Goal: Task Accomplishment & Management: Manage account settings

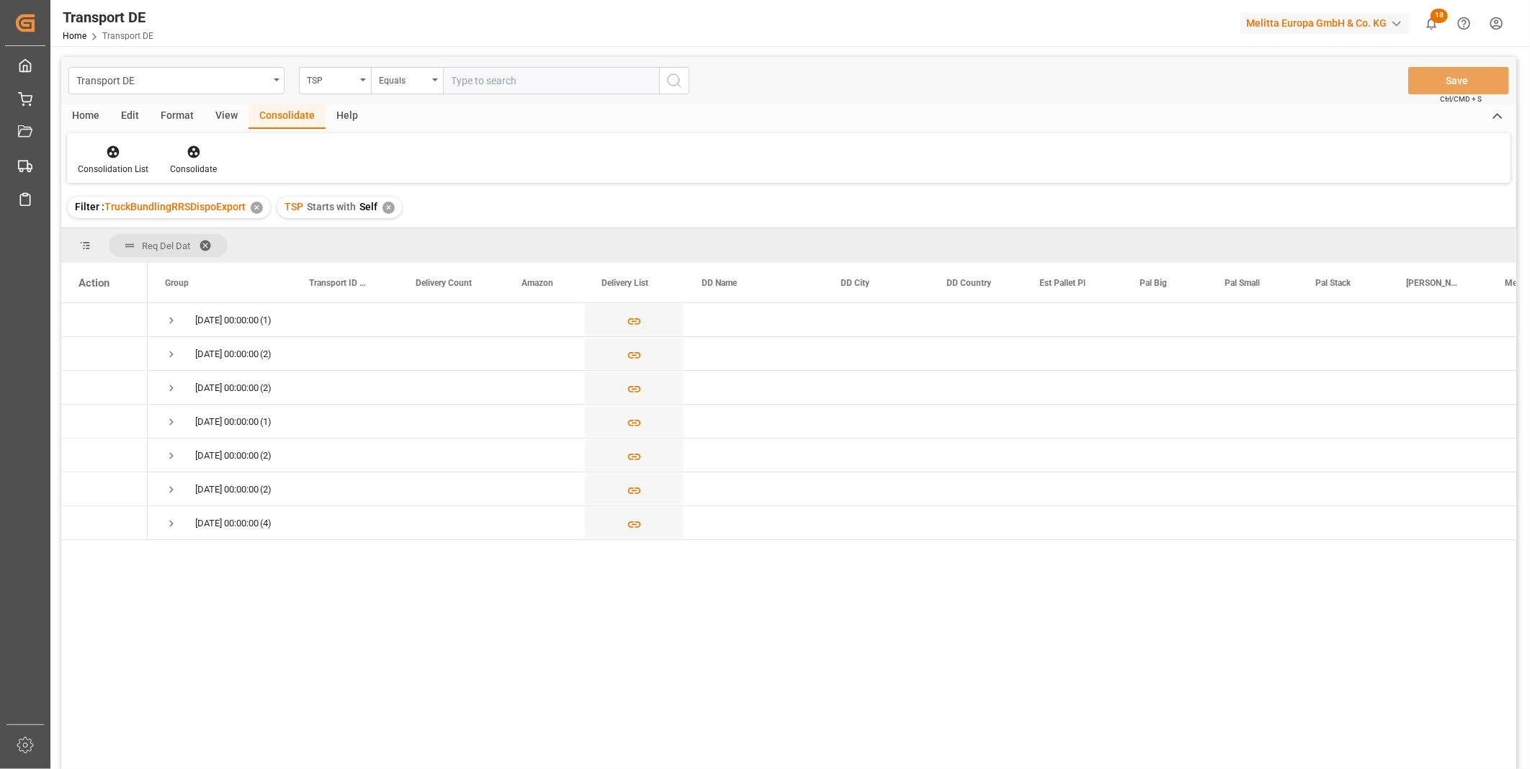
click at [393, 207] on div "TSP Starts with Self ✕" at bounding box center [339, 208] width 125 height 22
click at [389, 206] on div "✕" at bounding box center [389, 208] width 12 height 12
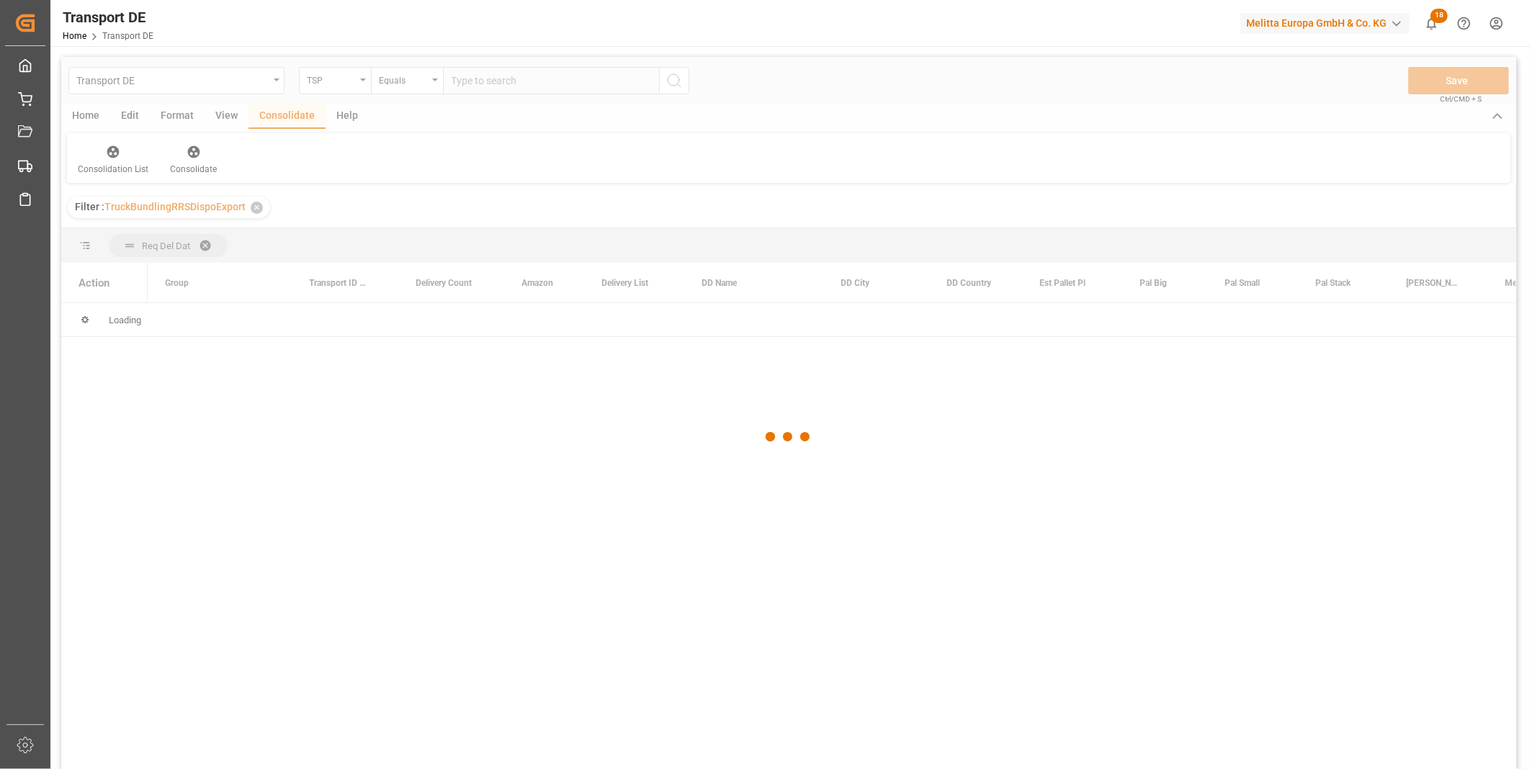
click at [322, 69] on div at bounding box center [788, 437] width 1455 height 761
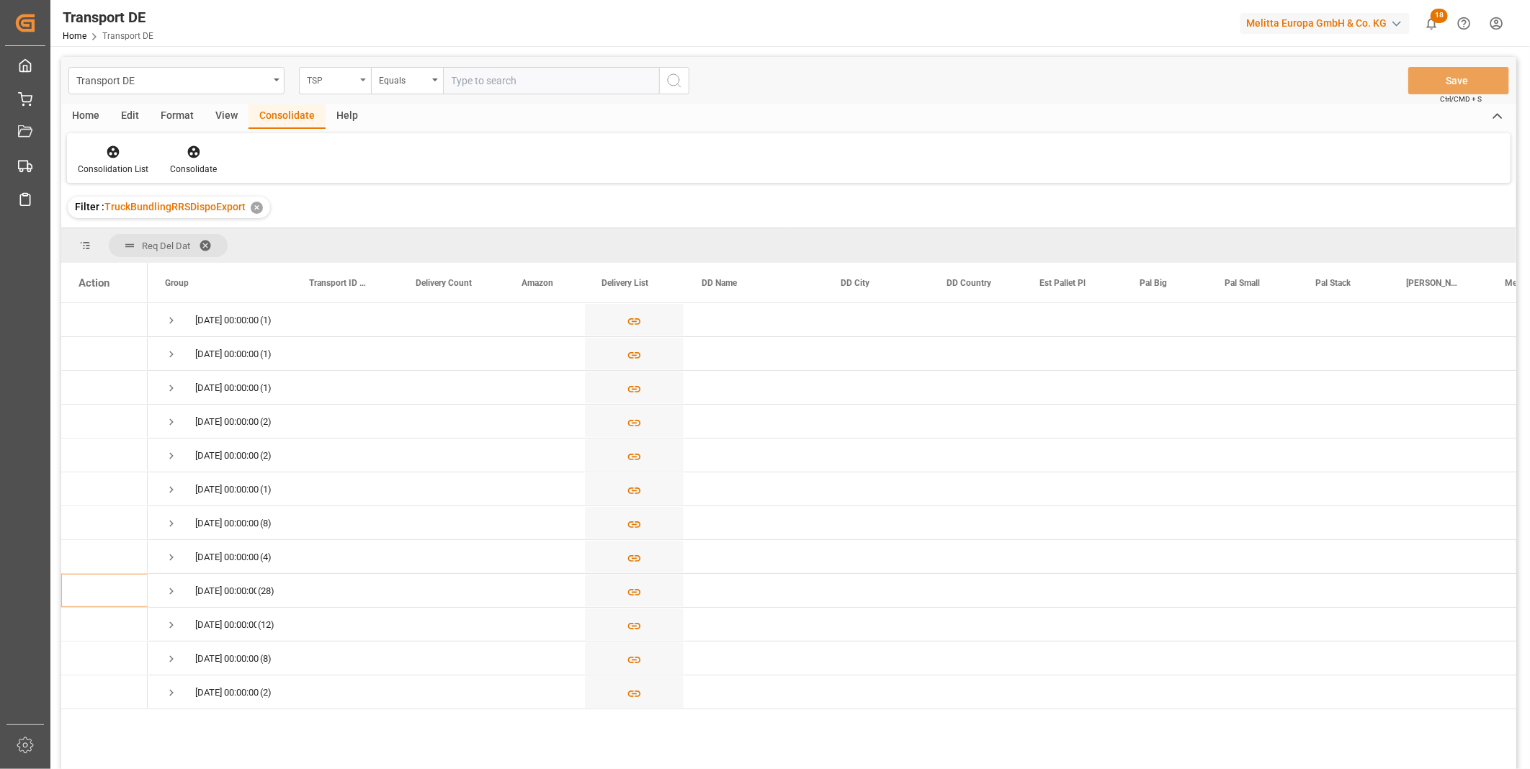
click at [328, 89] on div "TSP" at bounding box center [335, 80] width 72 height 27
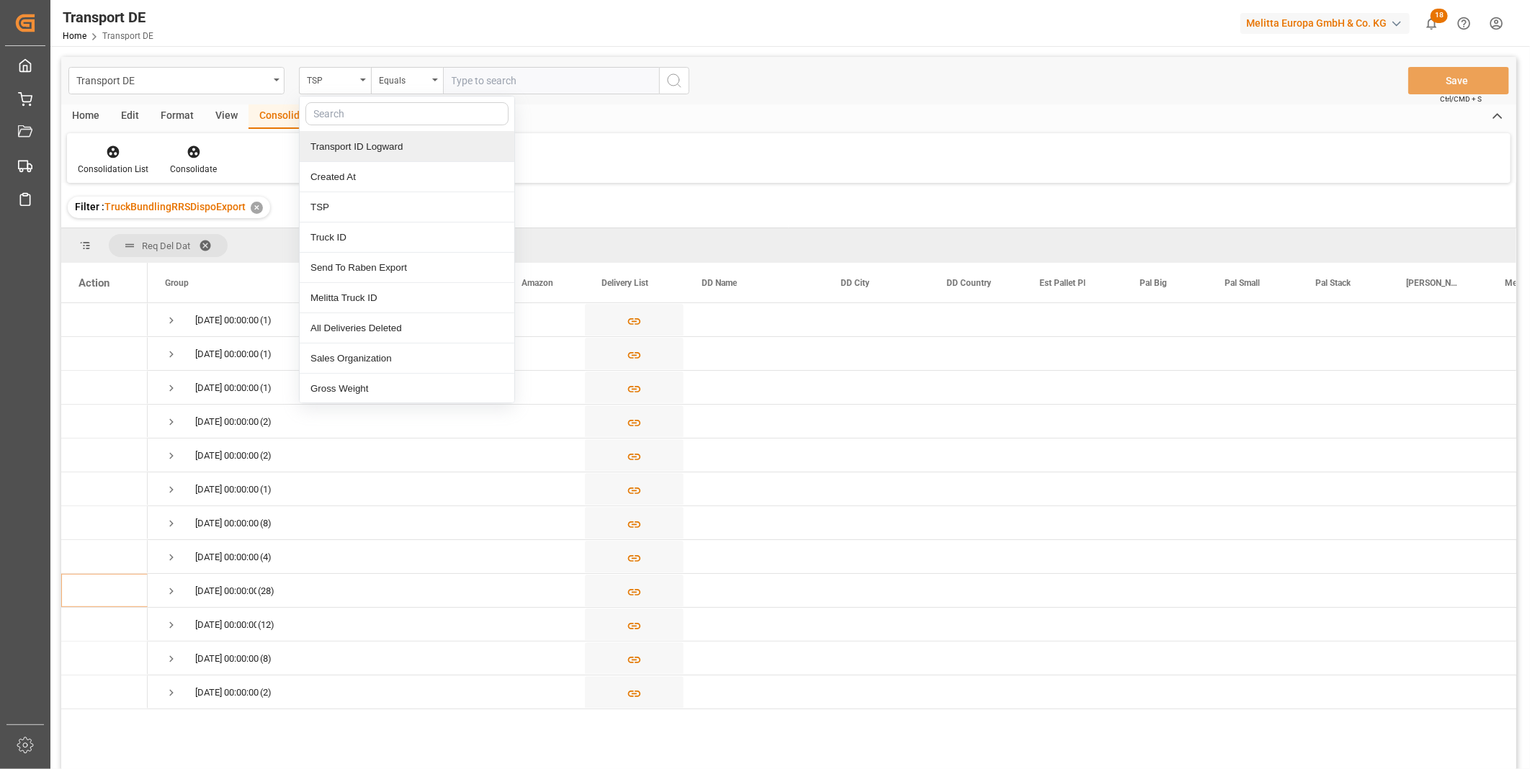
click at [401, 108] on input "text" at bounding box center [406, 113] width 203 height 23
type input "Route"
click at [339, 150] on div "Route" at bounding box center [407, 147] width 215 height 30
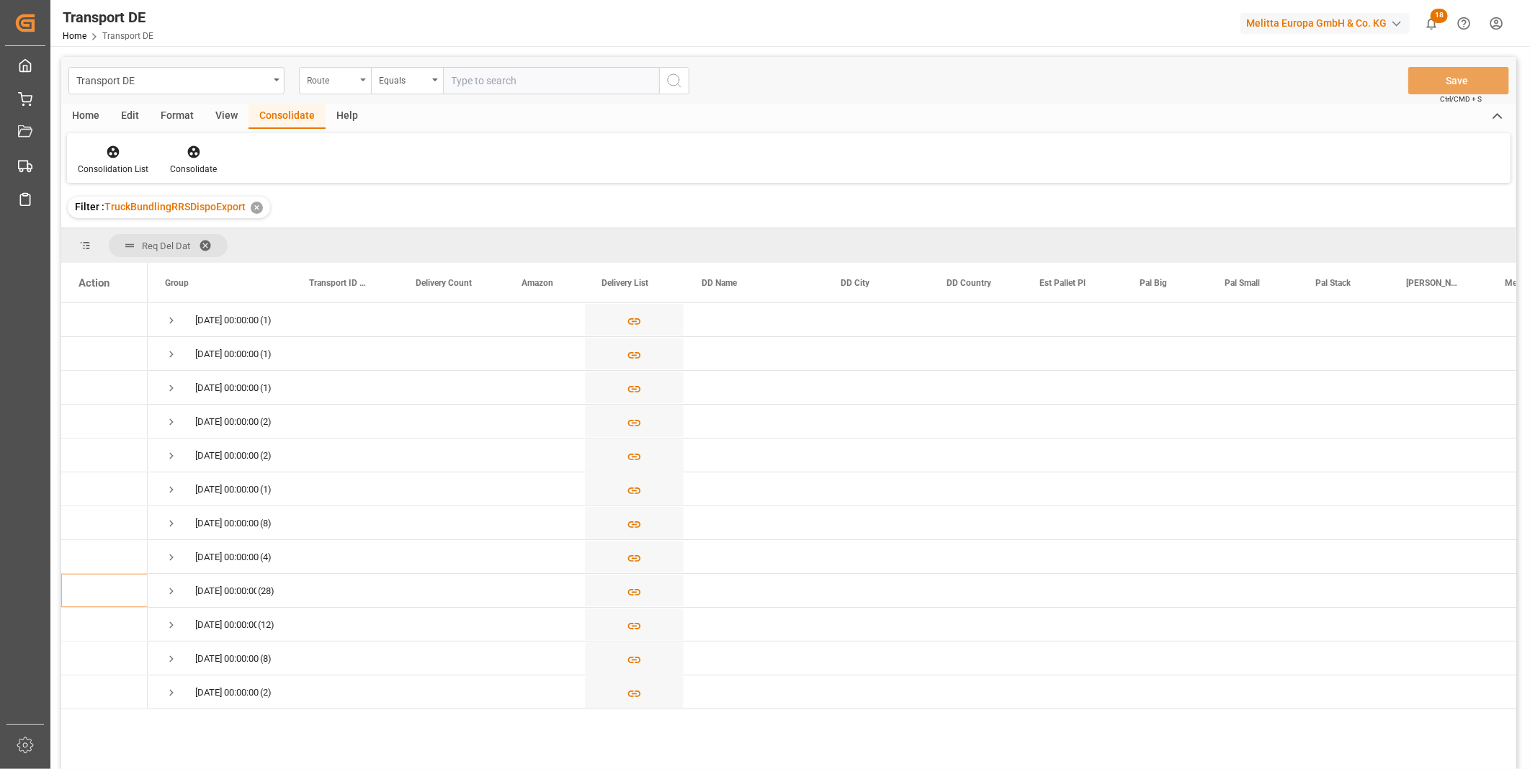
click at [369, 85] on div "Route" at bounding box center [335, 80] width 72 height 27
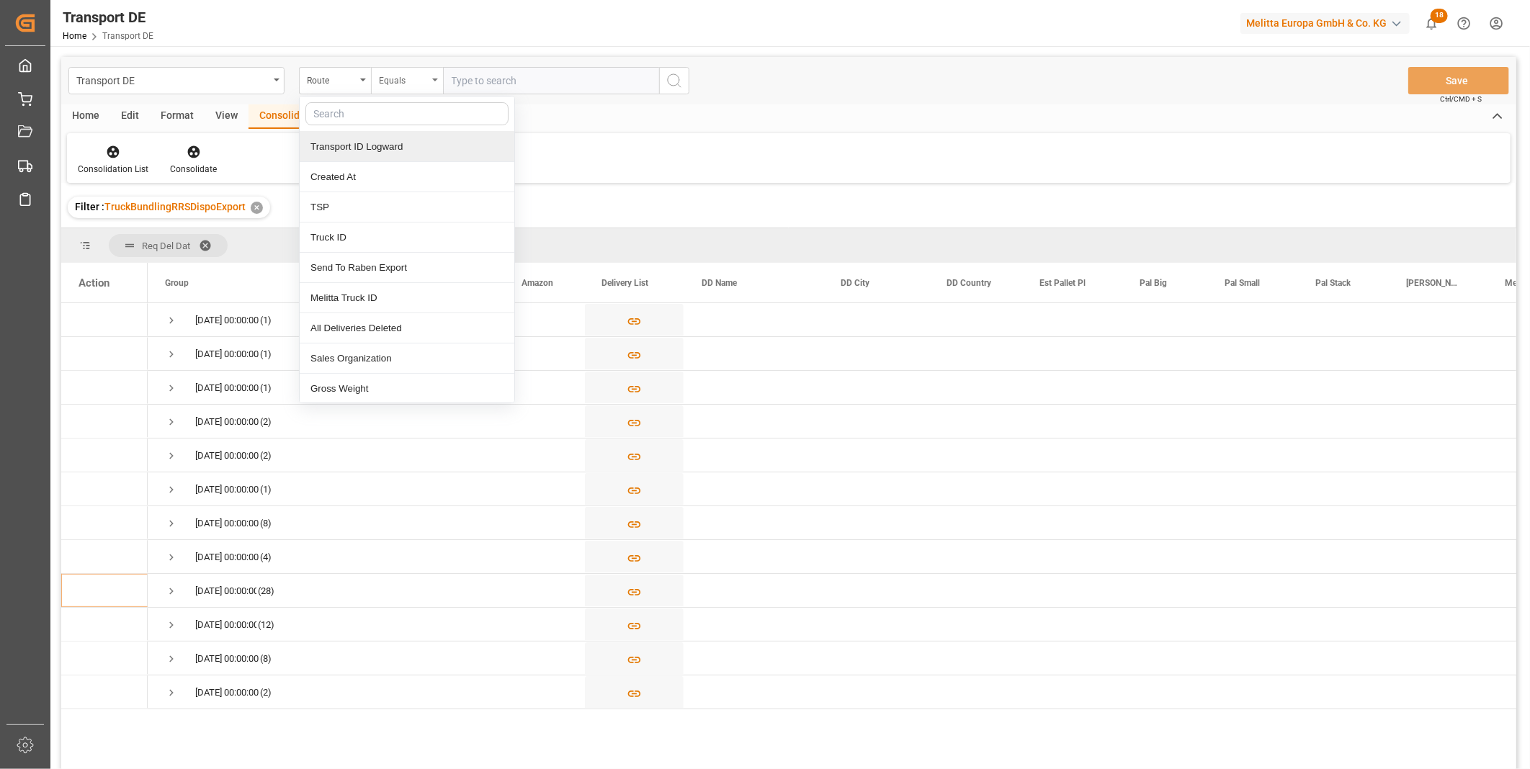
click at [406, 81] on div "Equals" at bounding box center [403, 79] width 49 height 17
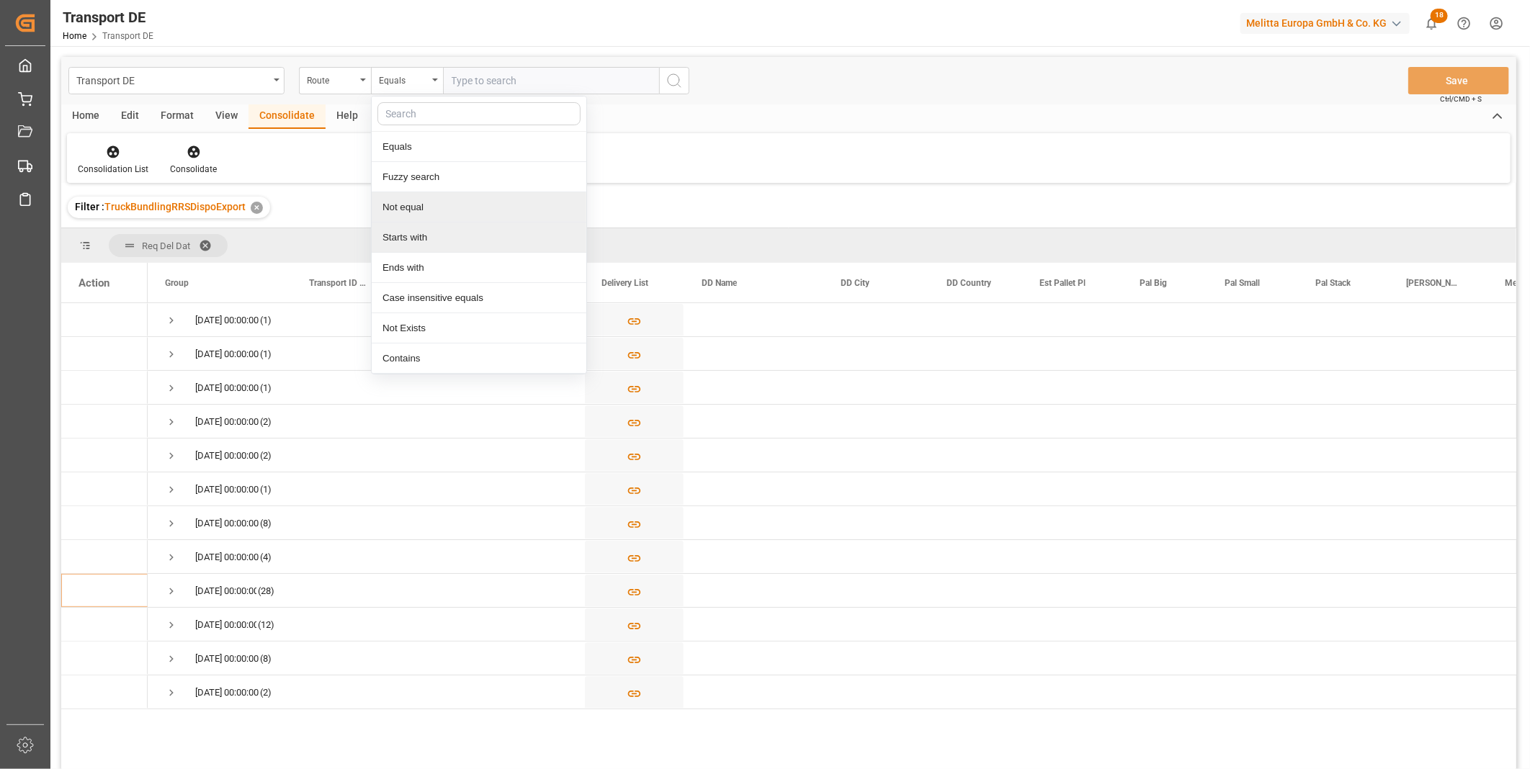
click at [401, 232] on div "Starts with" at bounding box center [479, 238] width 215 height 30
type input "SA"
click at [660, 81] on button "search button" at bounding box center [674, 80] width 30 height 27
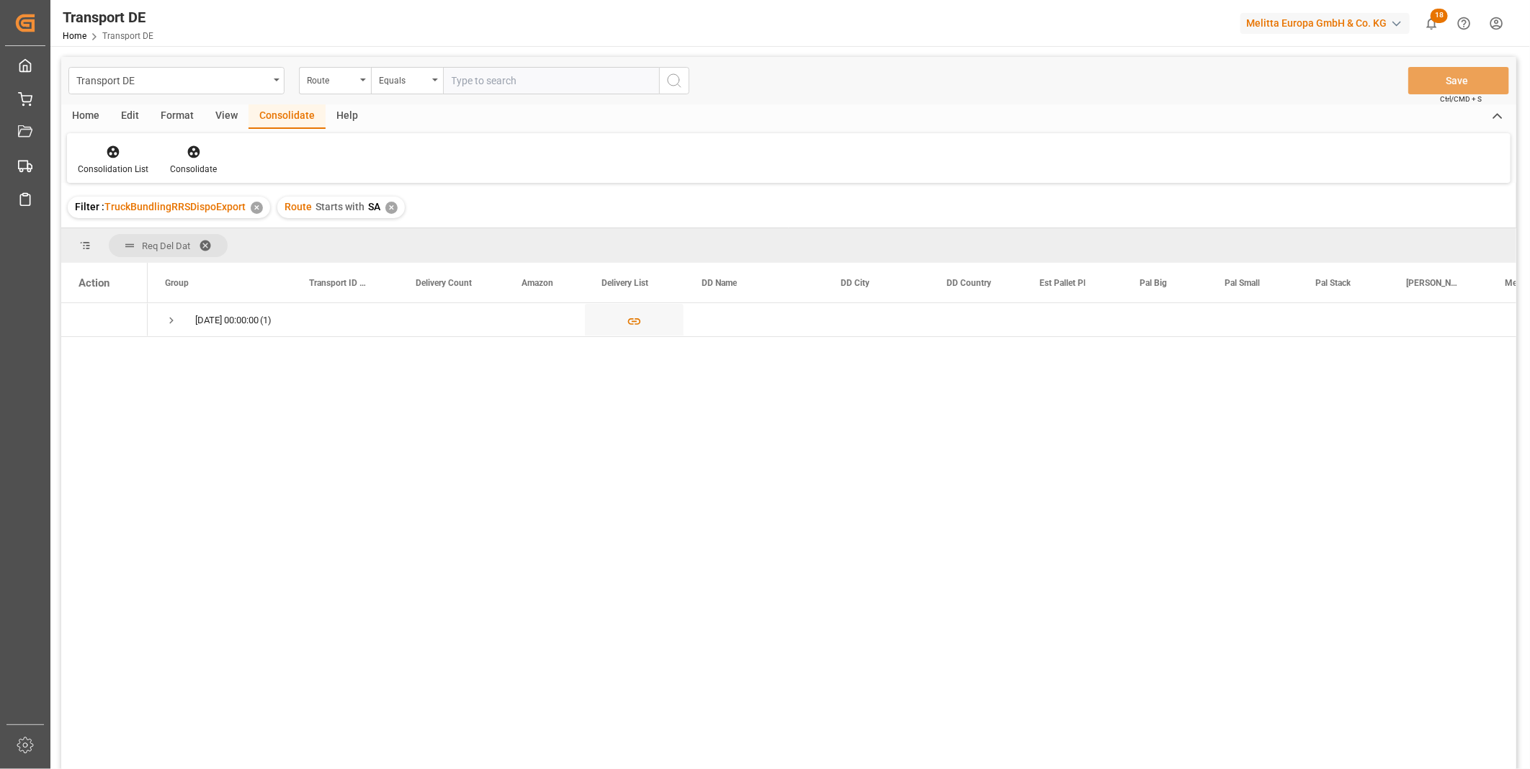
click at [385, 202] on div "✕" at bounding box center [391, 208] width 12 height 12
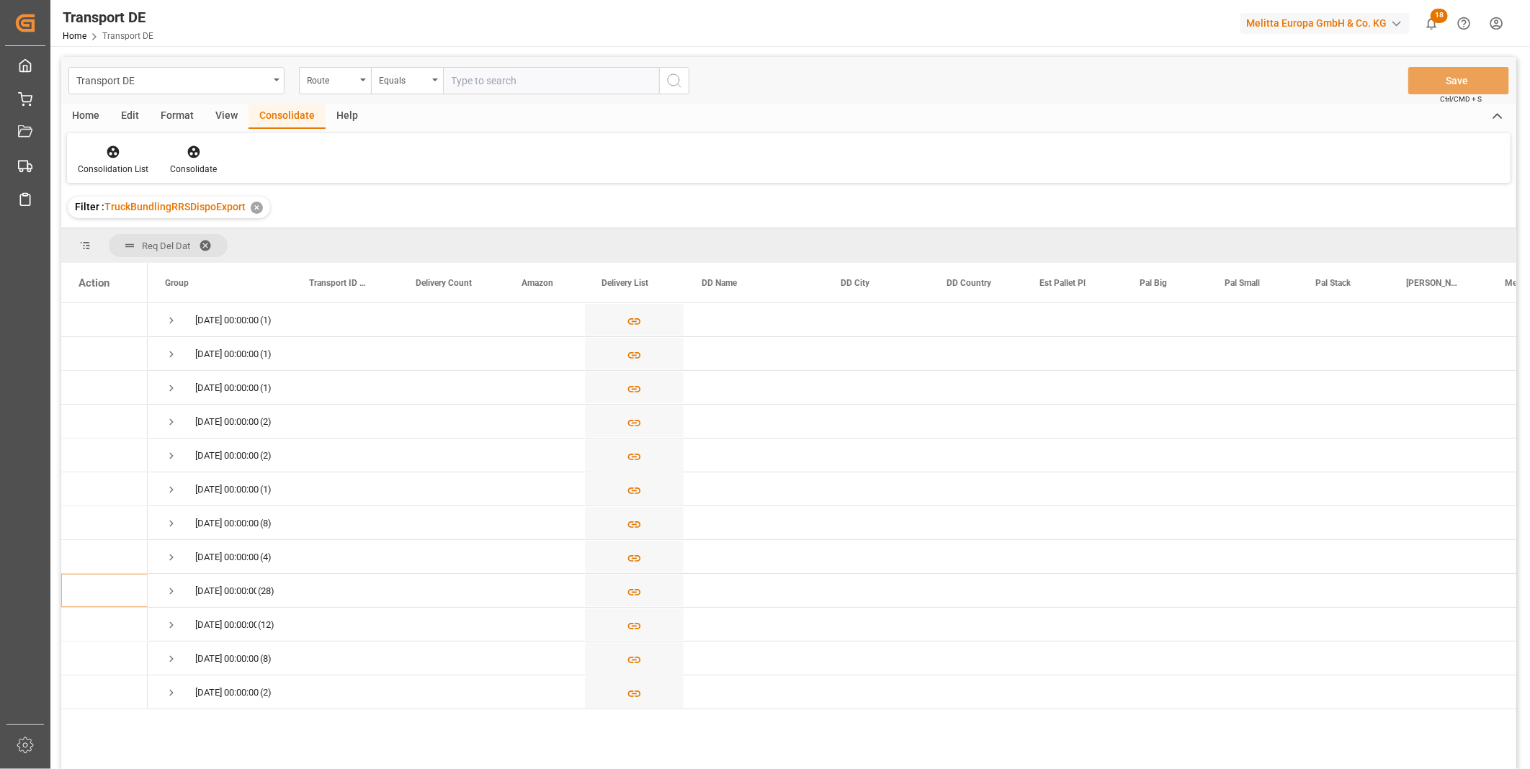
click at [466, 84] on input "text" at bounding box center [551, 80] width 216 height 27
type input "AE"
click at [660, 88] on button "search button" at bounding box center [674, 80] width 30 height 27
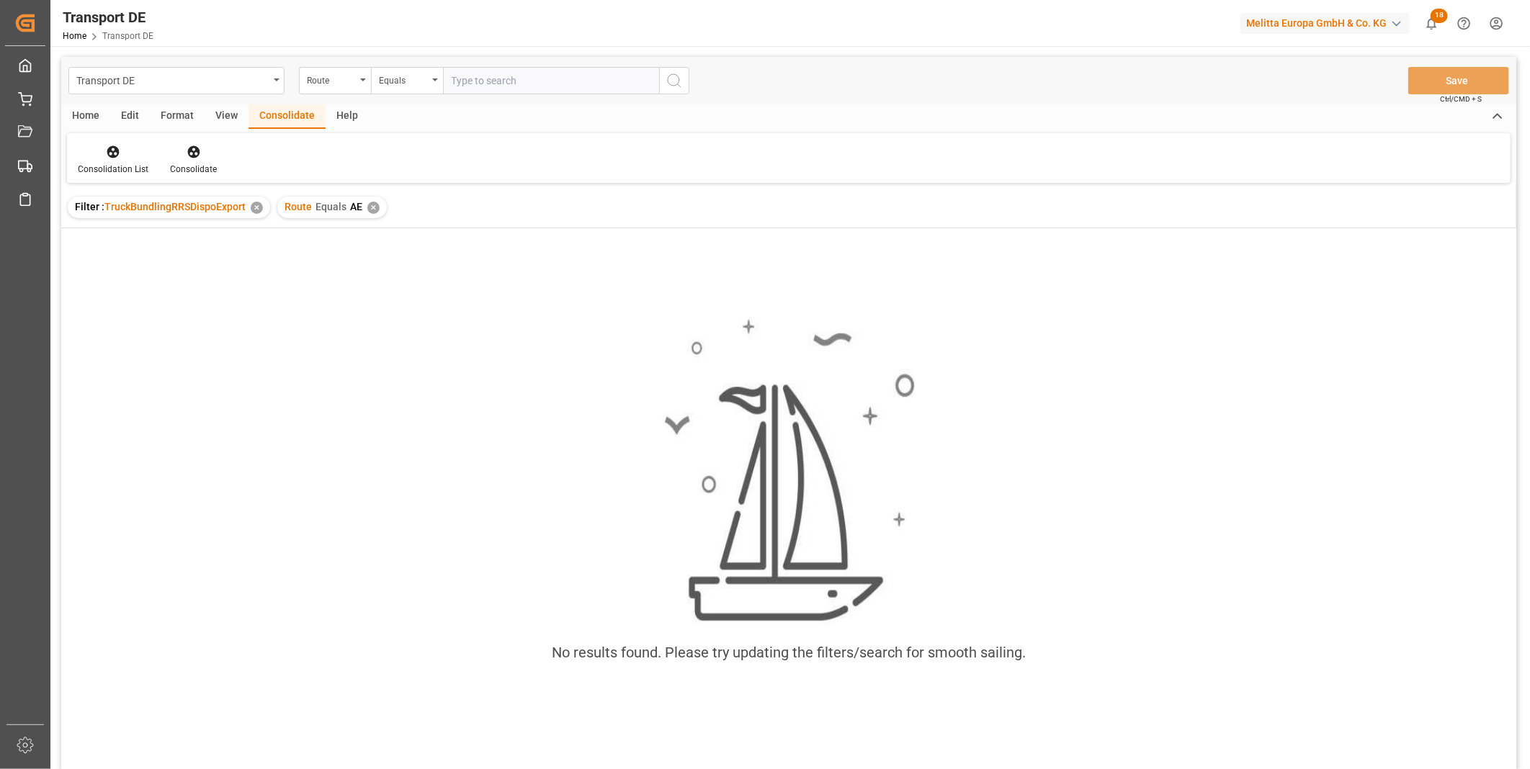
click at [377, 210] on div "Route Equals AE ✕" at bounding box center [332, 208] width 110 height 22
click at [364, 210] on div "Route Equals AE ✕" at bounding box center [332, 208] width 110 height 22
click at [367, 210] on div "✕" at bounding box center [373, 208] width 12 height 12
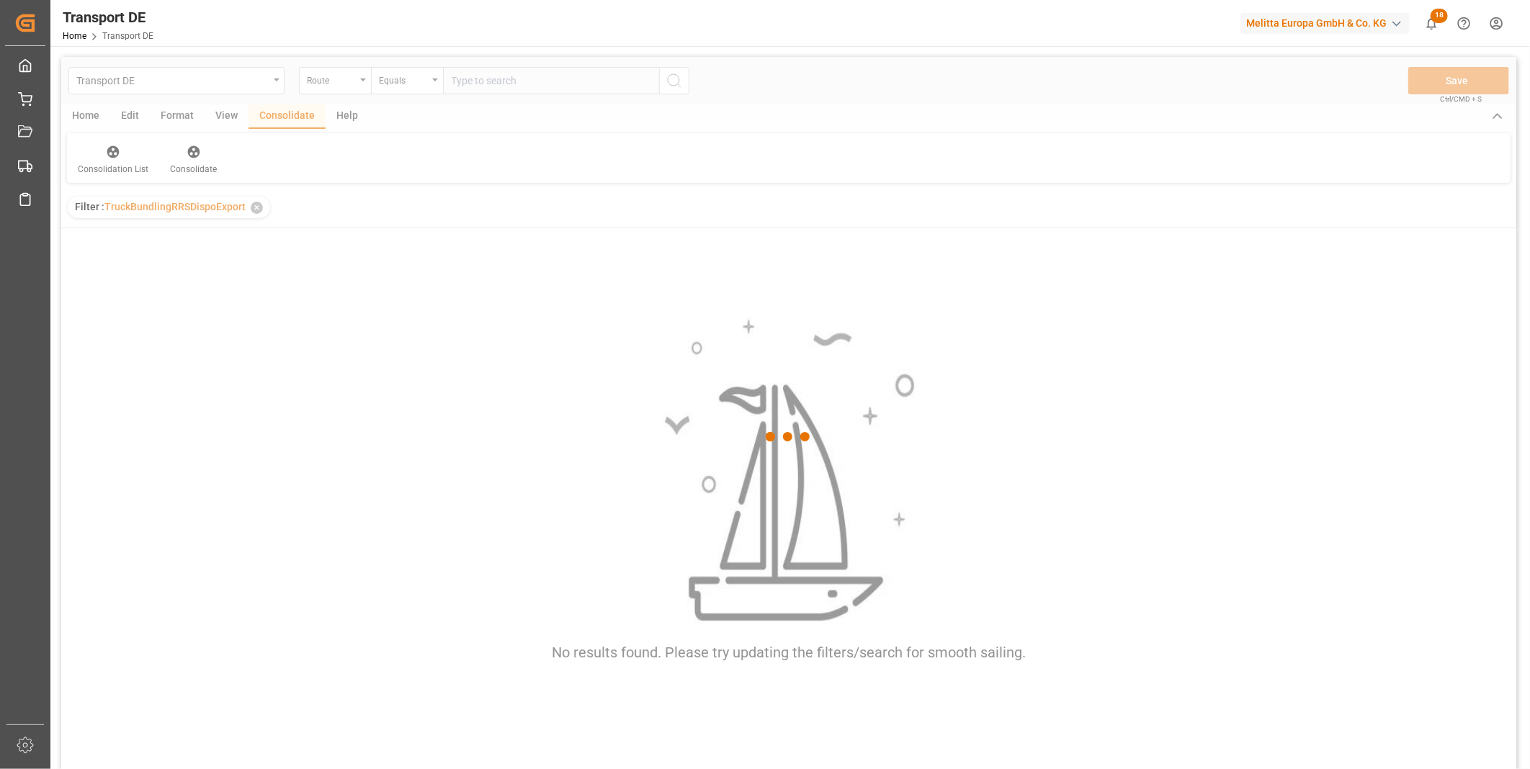
click at [413, 76] on div at bounding box center [788, 437] width 1455 height 761
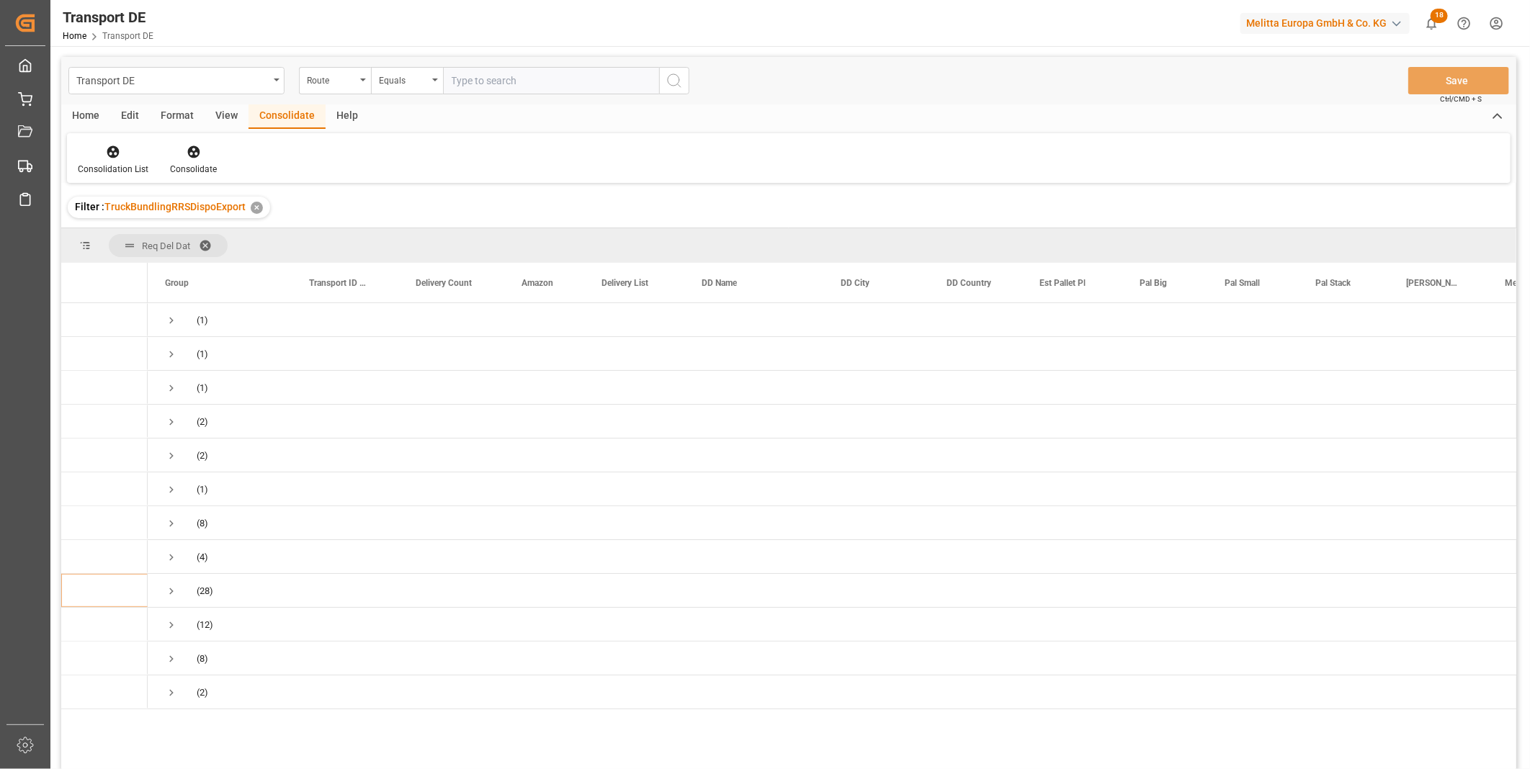
click at [411, 78] on div "Equals" at bounding box center [403, 79] width 49 height 17
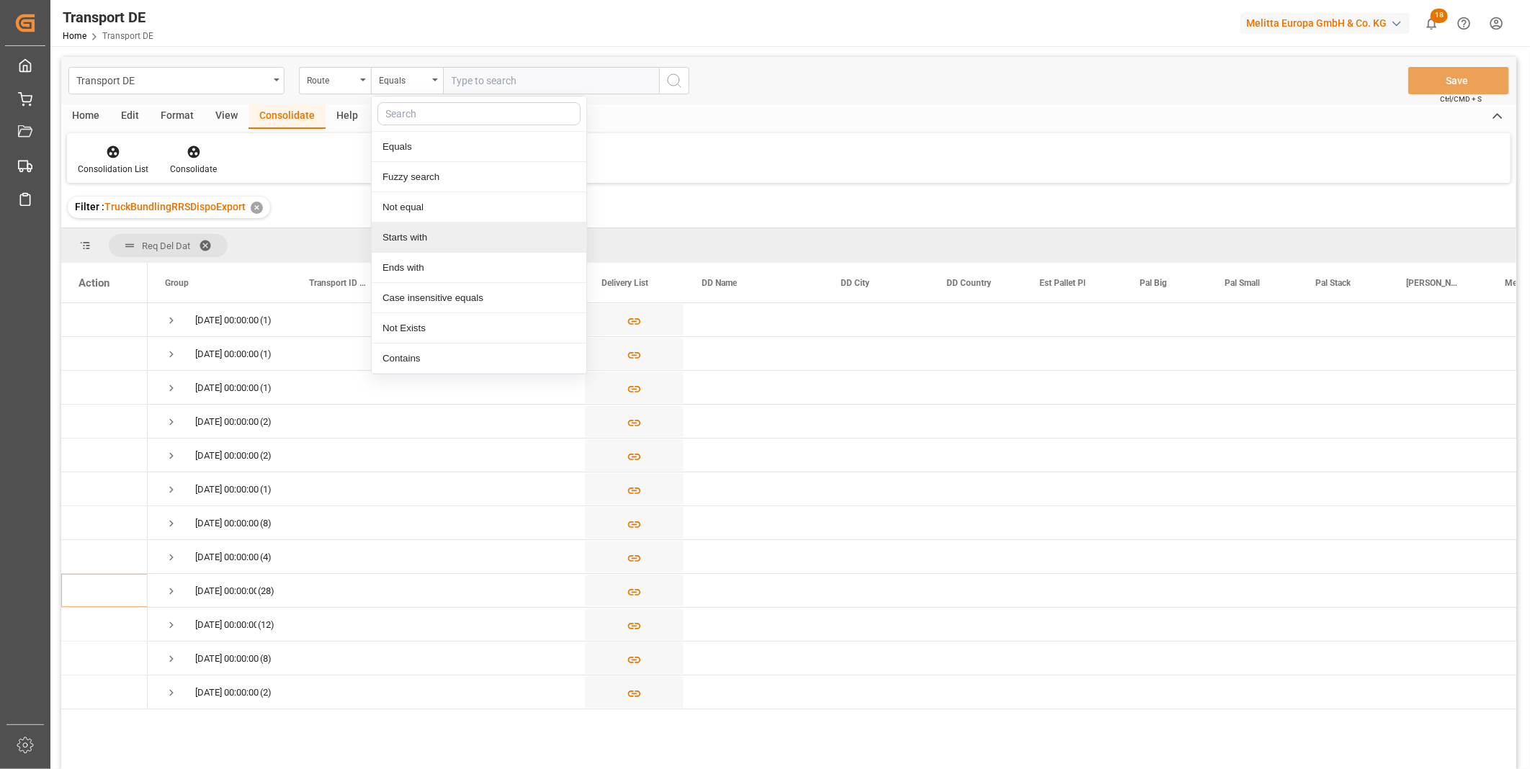
click at [394, 241] on div "Starts with" at bounding box center [479, 238] width 215 height 30
type input "AE"
click at [666, 86] on icon "search button" at bounding box center [674, 80] width 17 height 17
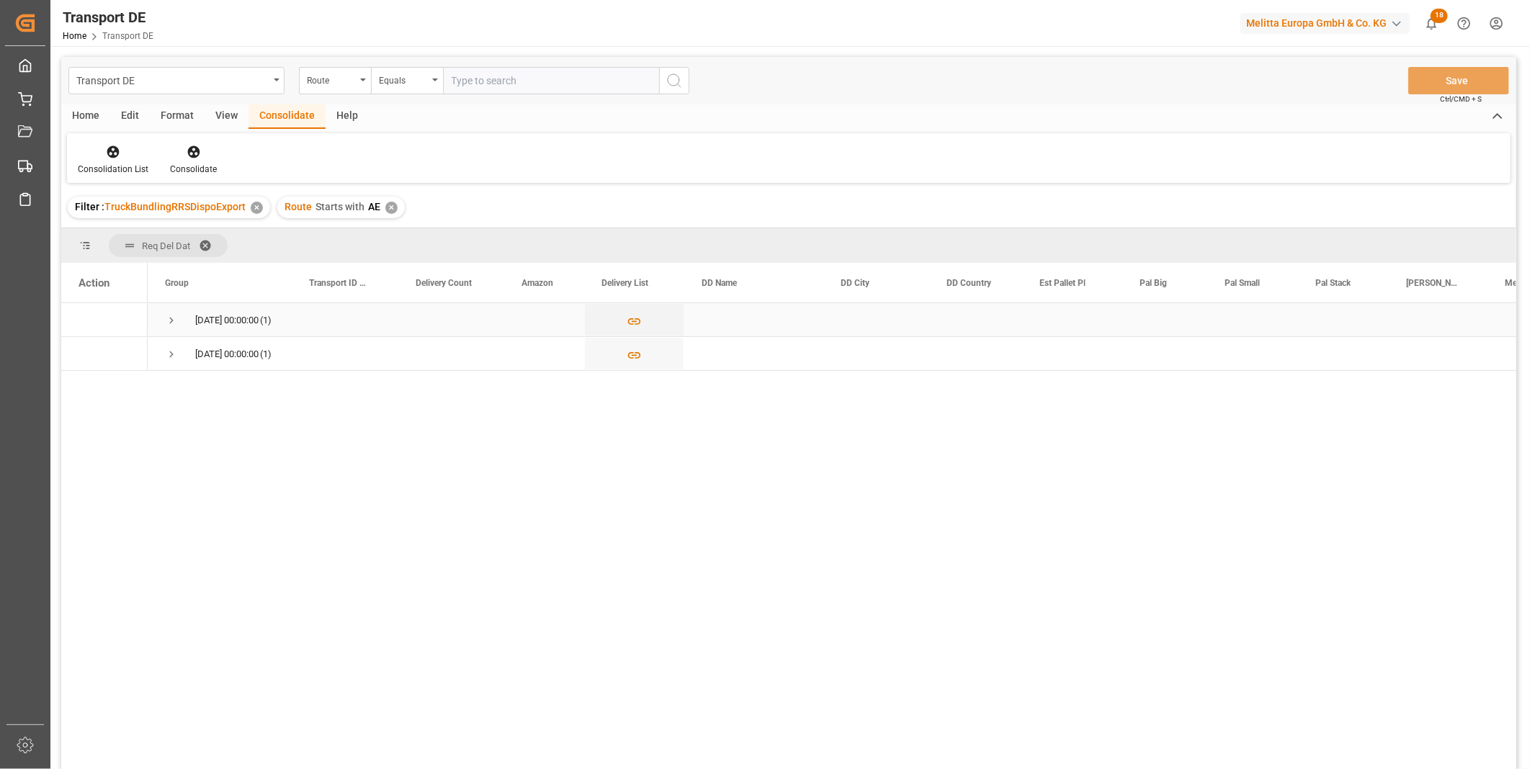
click at [189, 323] on span "08.09.2025 00:00:00 (1)" at bounding box center [220, 320] width 110 height 32
click at [180, 318] on span "08.09.2025 00:00:00 (1)" at bounding box center [220, 320] width 110 height 32
click at [171, 315] on span "Press SPACE to select this row." at bounding box center [171, 320] width 13 height 13
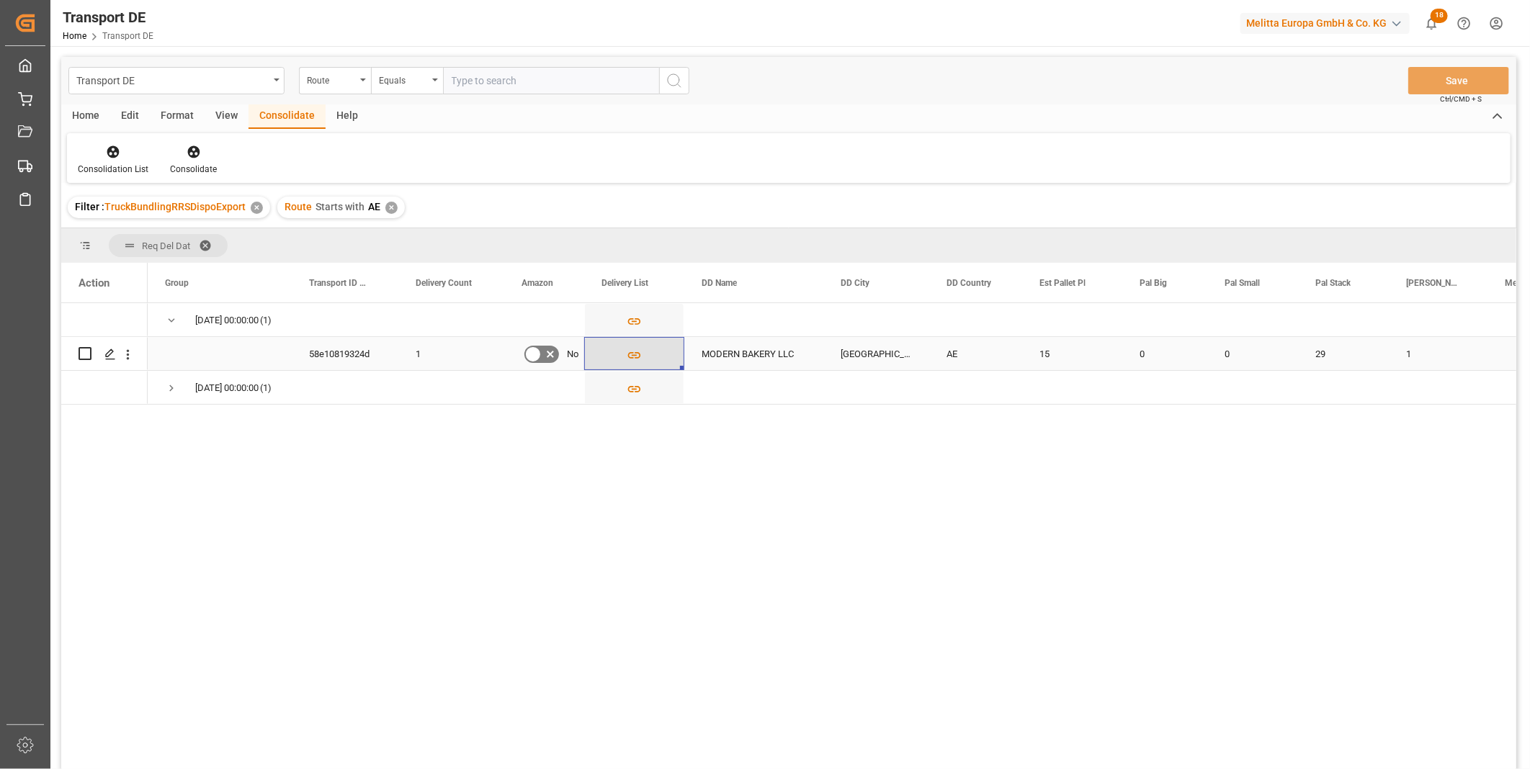
click at [630, 354] on icon "Press SPACE to select this row." at bounding box center [634, 355] width 15 height 15
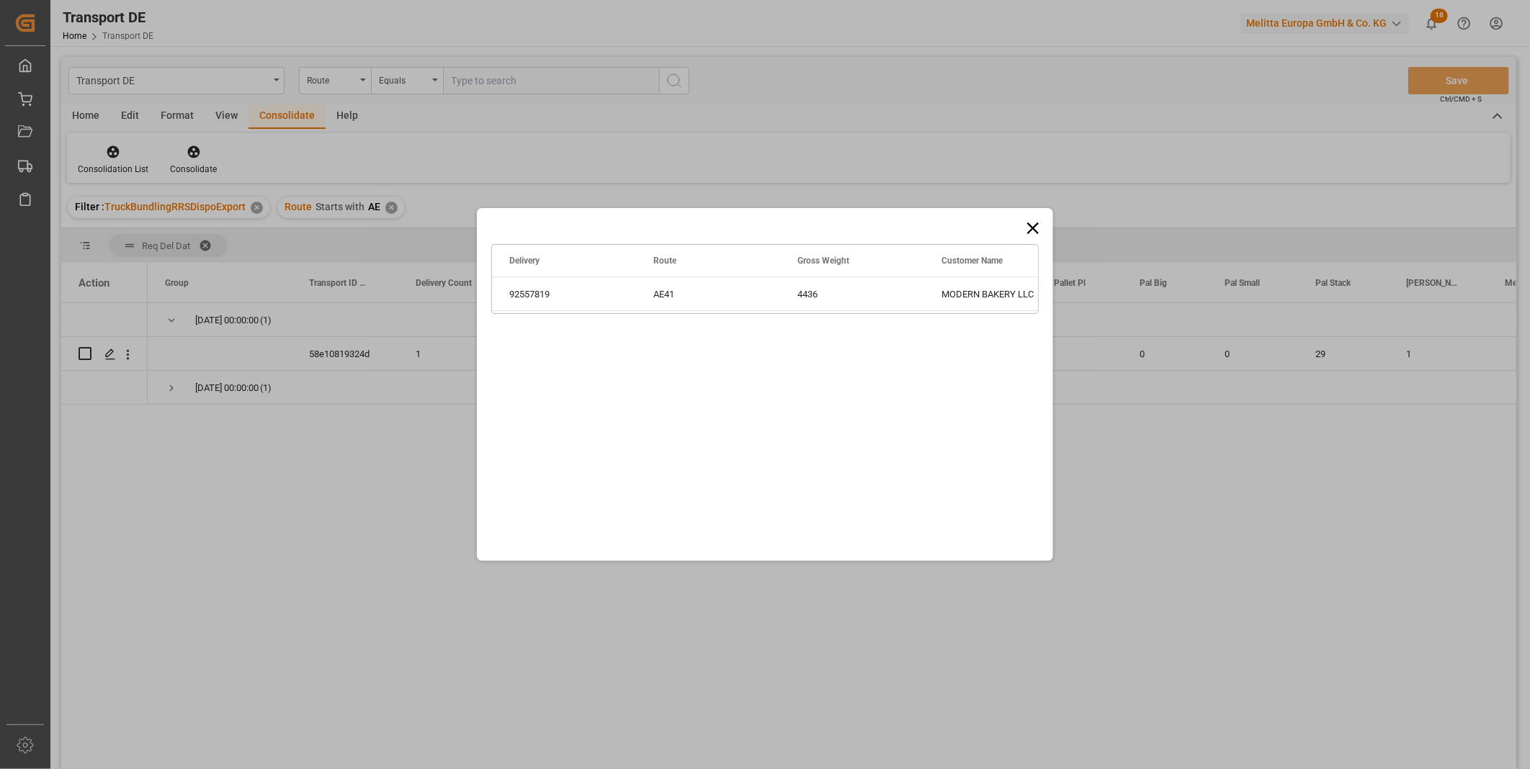
click at [1024, 229] on icon at bounding box center [1033, 228] width 20 height 20
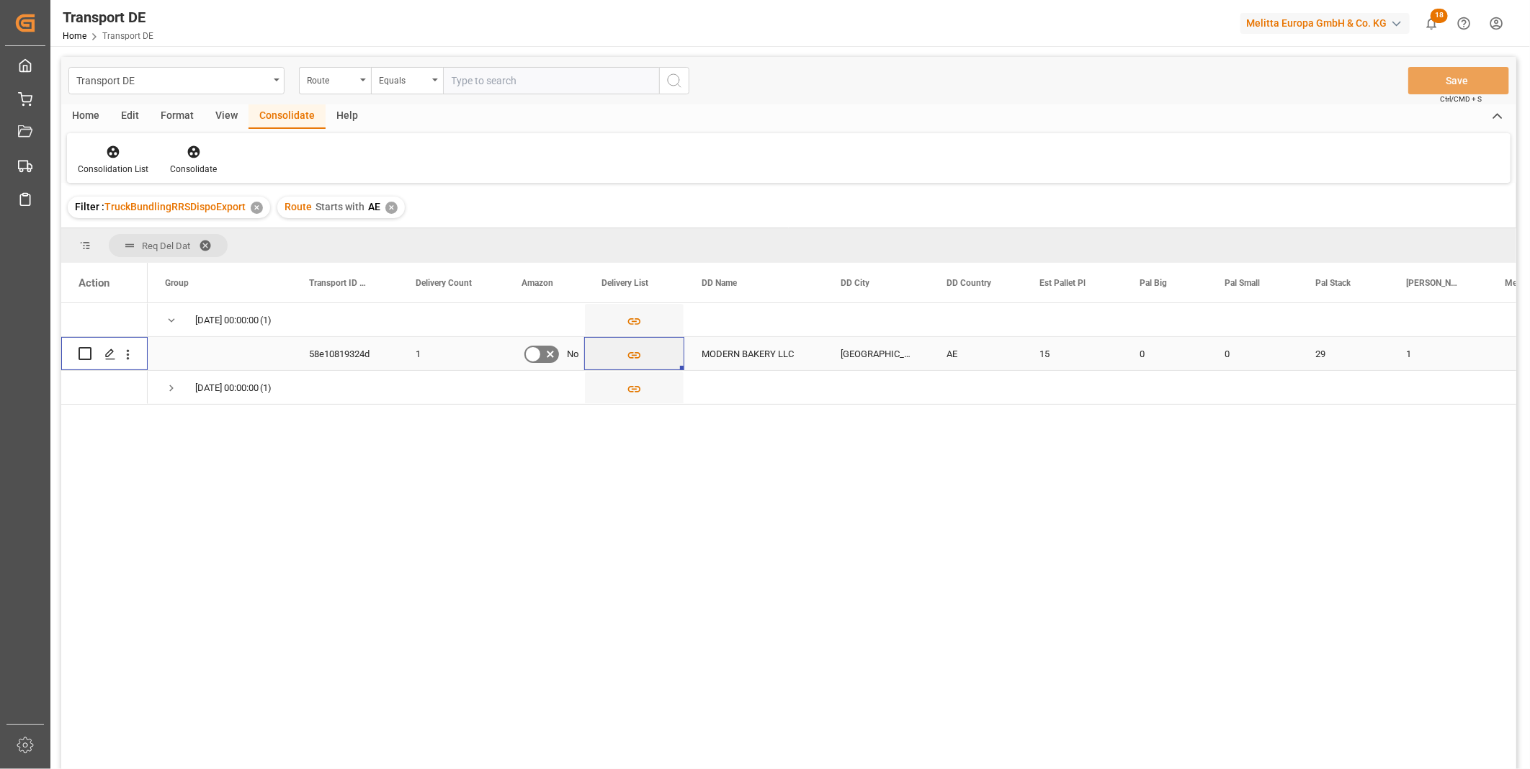
click at [83, 351] on input "Press Space to toggle row selection (unchecked)" at bounding box center [85, 353] width 13 height 13
checkbox input "true"
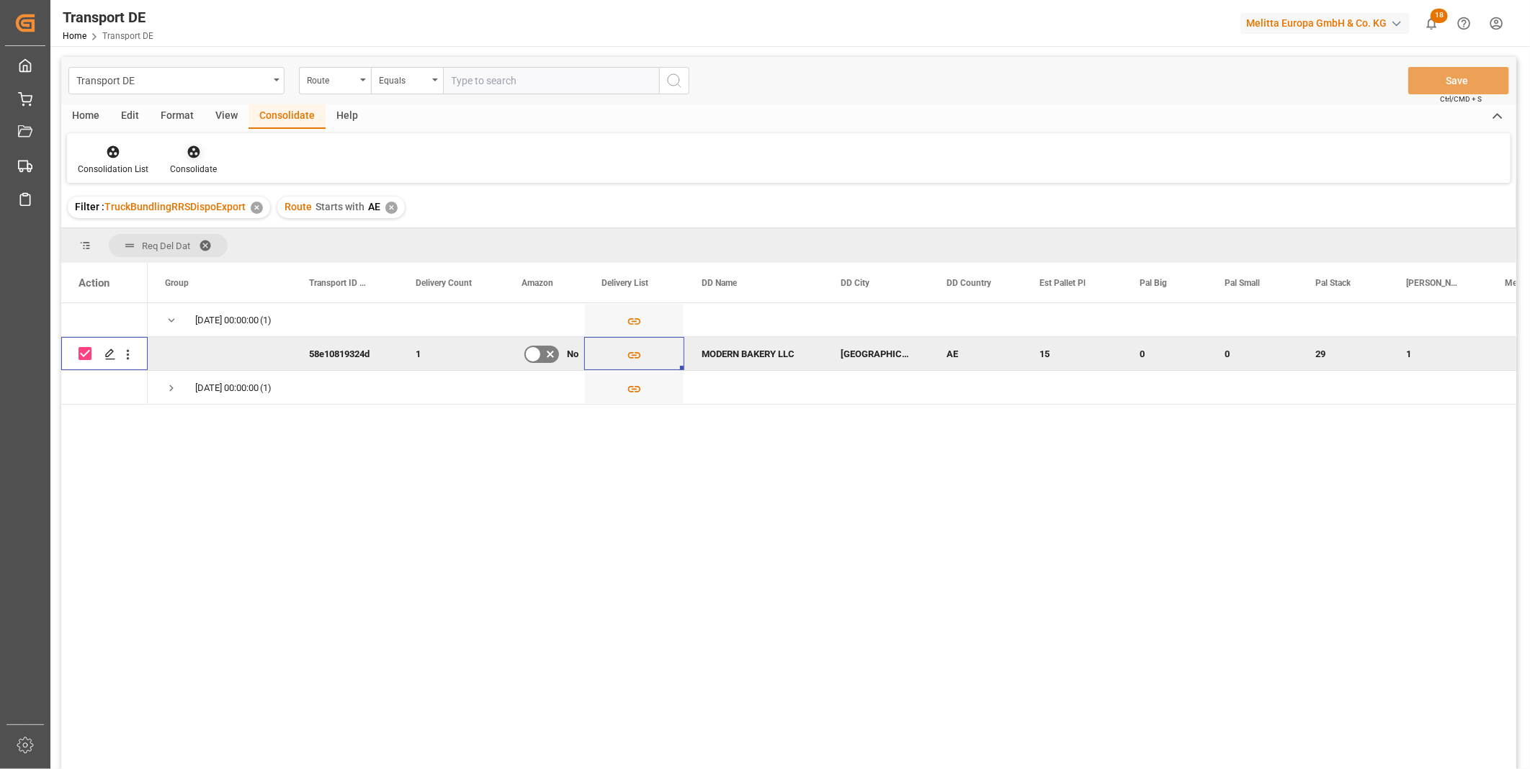
click at [182, 149] on div at bounding box center [193, 151] width 47 height 15
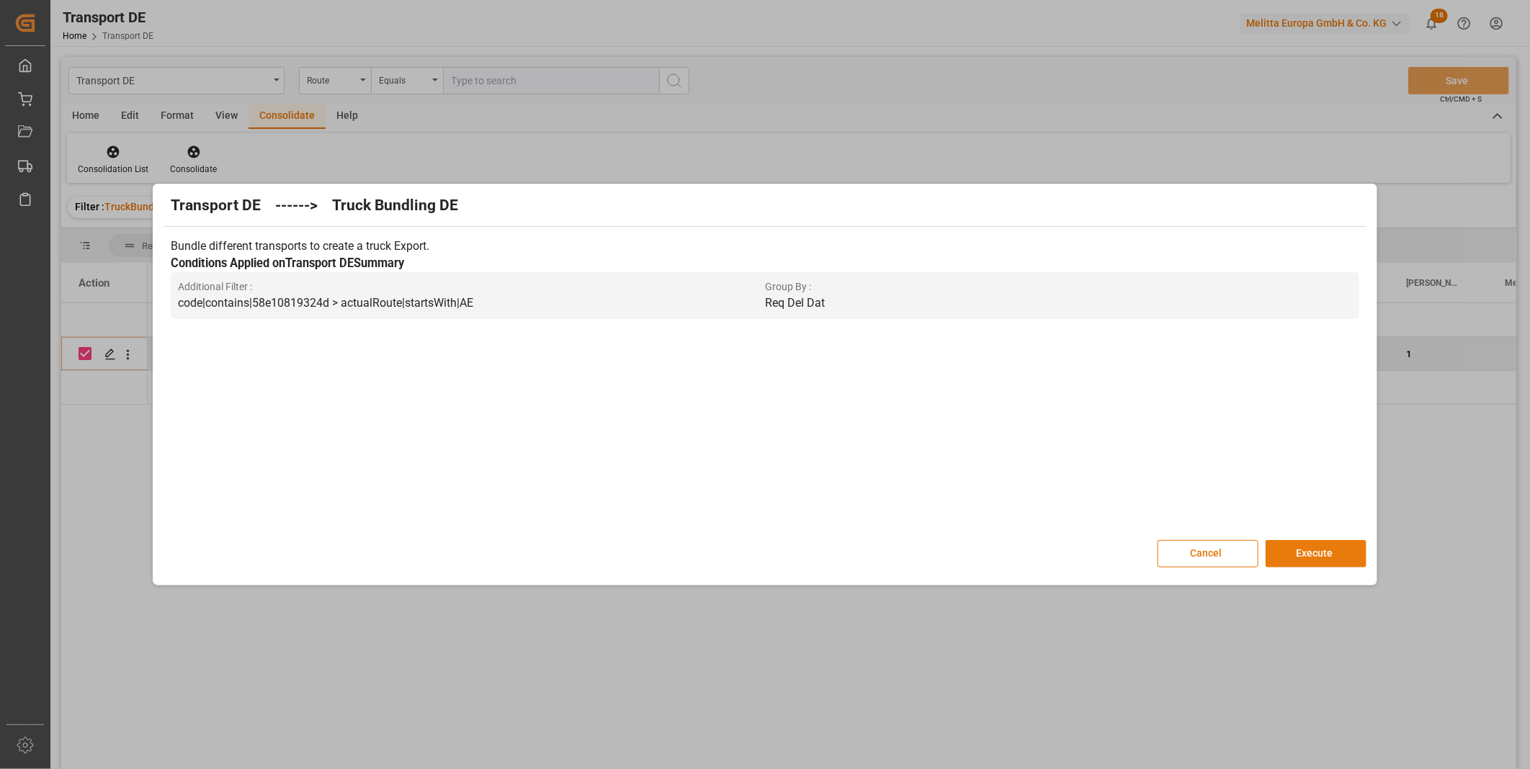
click at [1295, 549] on button "Execute" at bounding box center [1316, 553] width 101 height 27
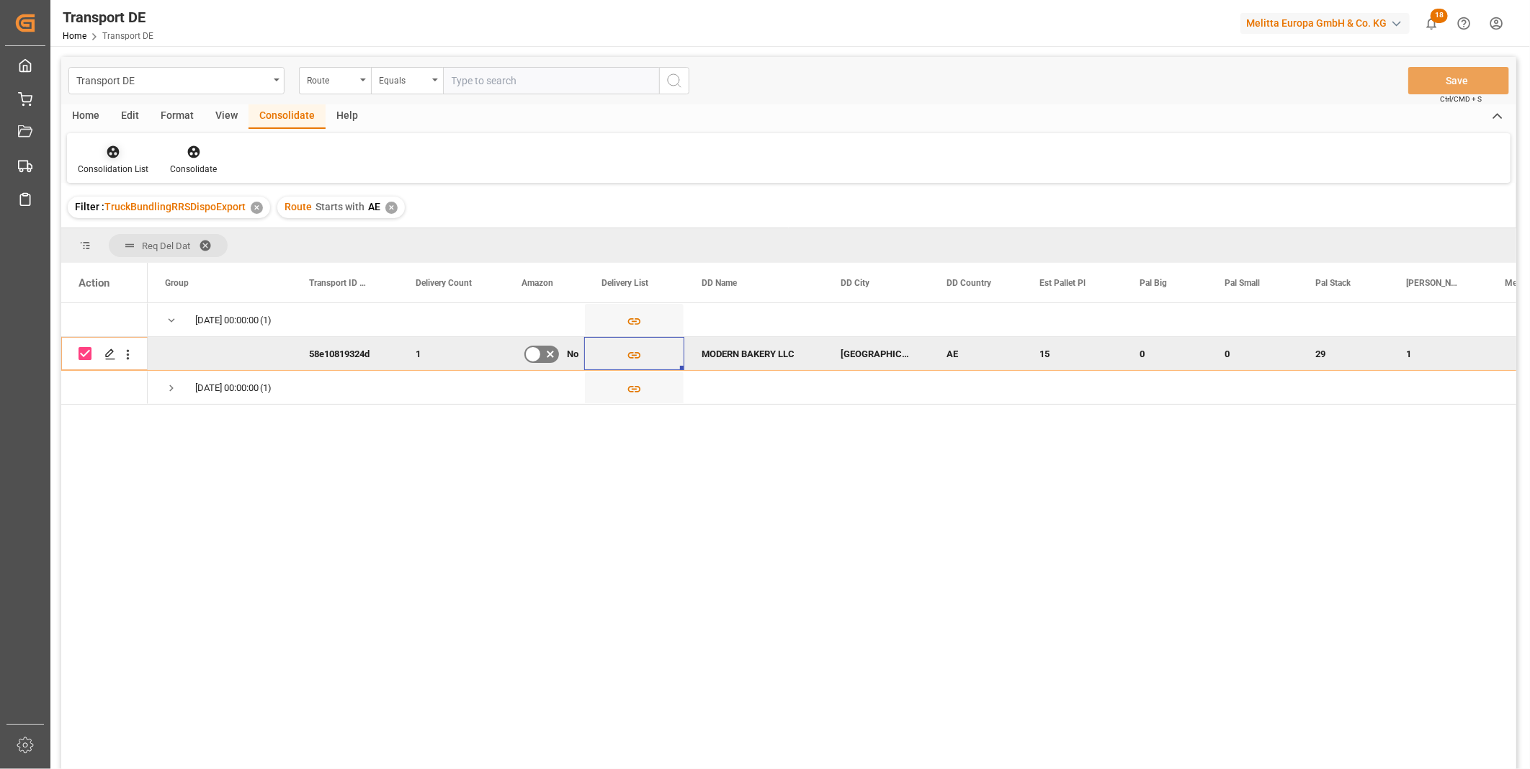
click at [122, 156] on div at bounding box center [113, 151] width 71 height 15
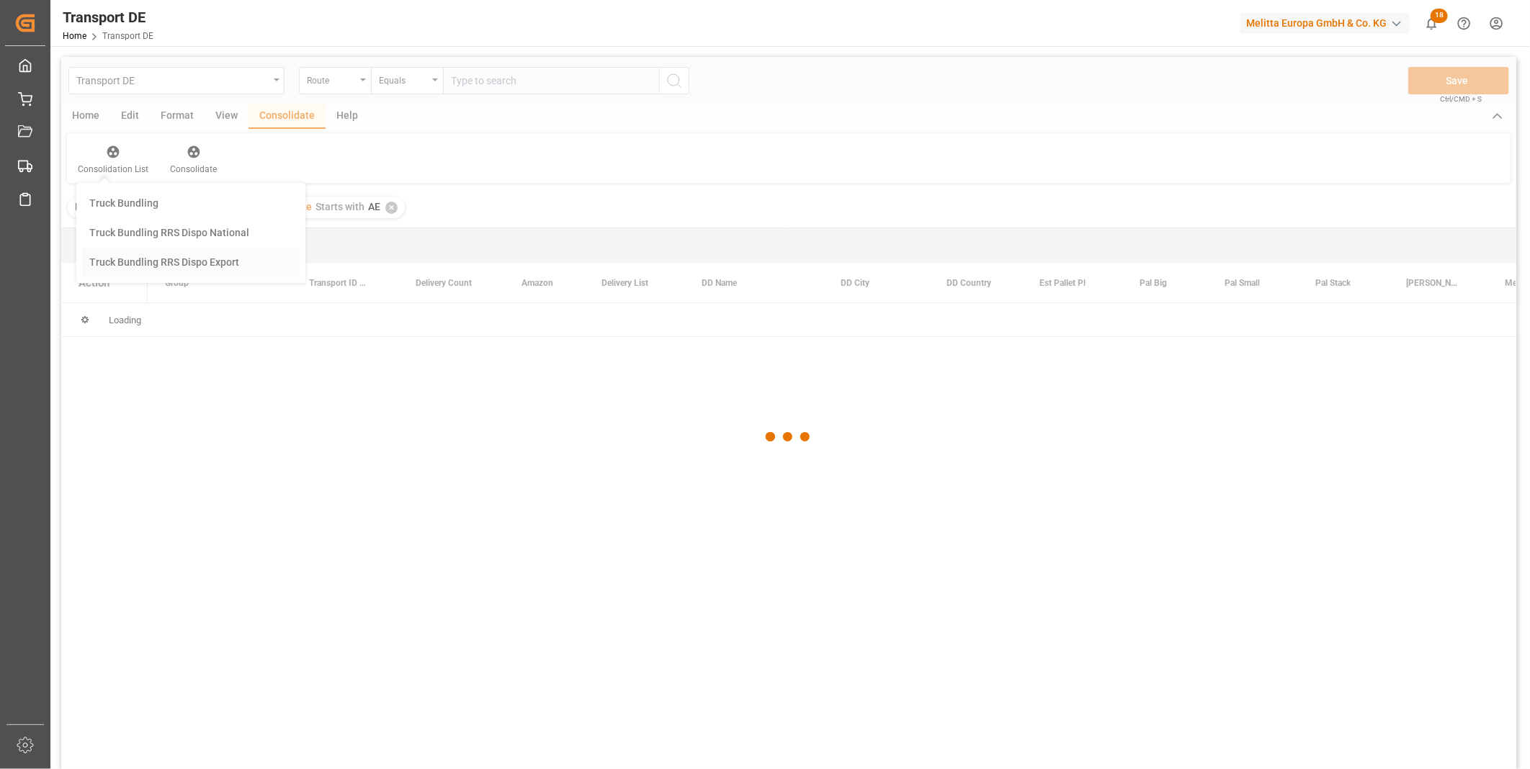
click at [162, 260] on div "Transport DE Route Equals Save Ctrl/CMD + S Home Edit Format View Consolidate H…" at bounding box center [788, 432] width 1455 height 751
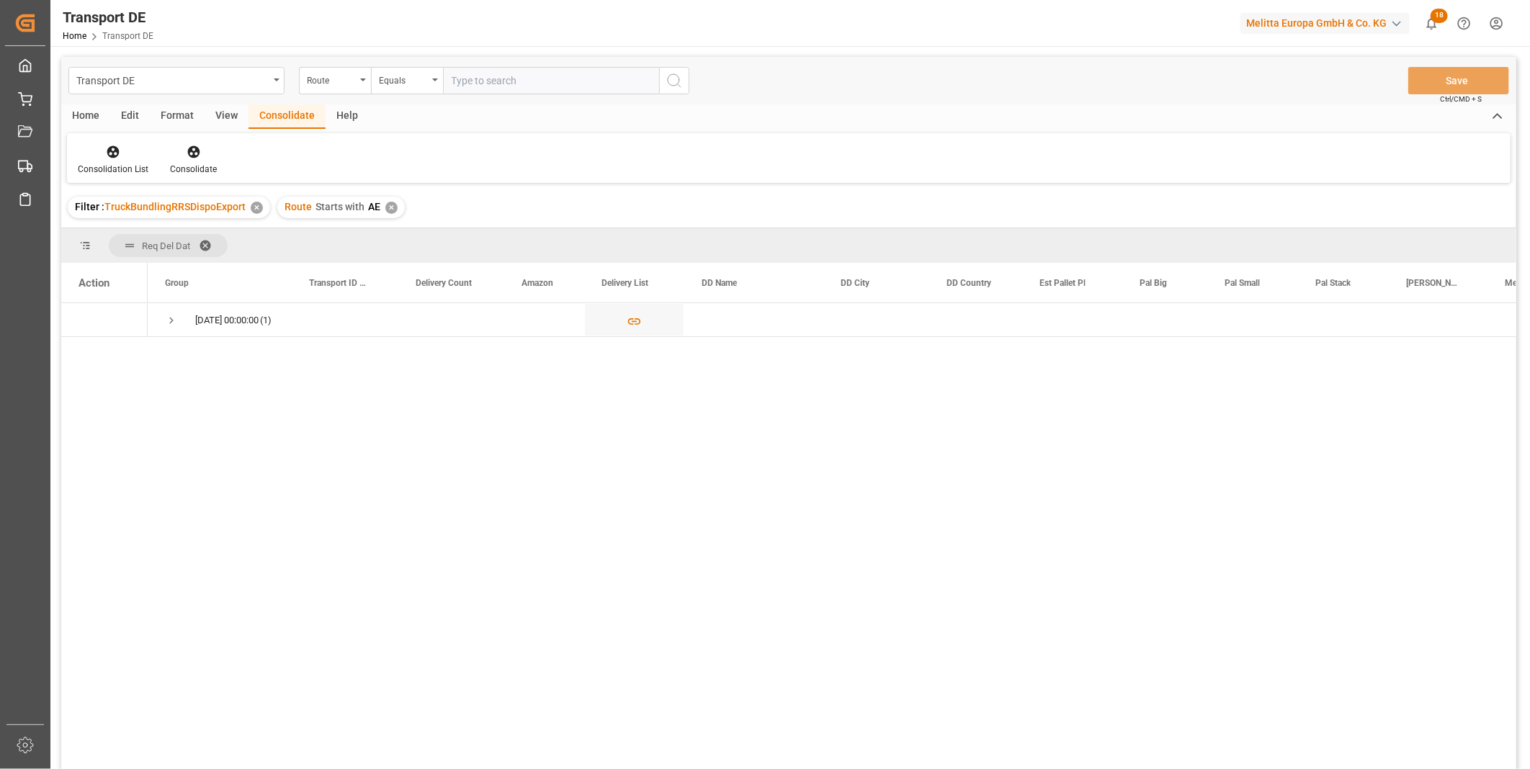
click at [391, 202] on div "✕" at bounding box center [391, 208] width 12 height 12
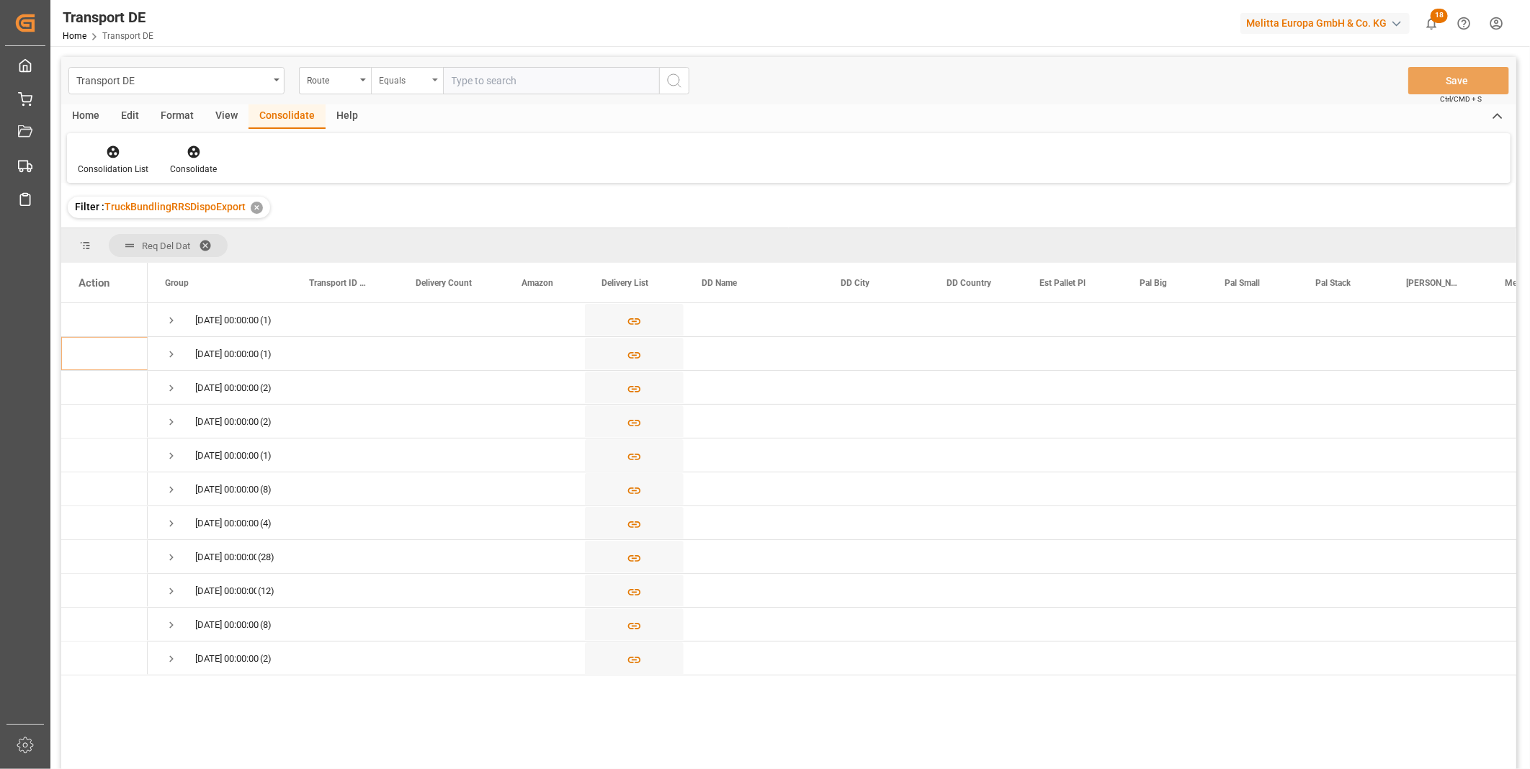
click at [388, 81] on div "Equals" at bounding box center [403, 79] width 49 height 17
click at [403, 235] on div "Starts with" at bounding box center [479, 238] width 215 height 30
click at [328, 63] on div "Transport DE Route Starts with Save Ctrl/CMD + S" at bounding box center [788, 81] width 1455 height 48
click at [329, 77] on div "Route" at bounding box center [331, 79] width 49 height 17
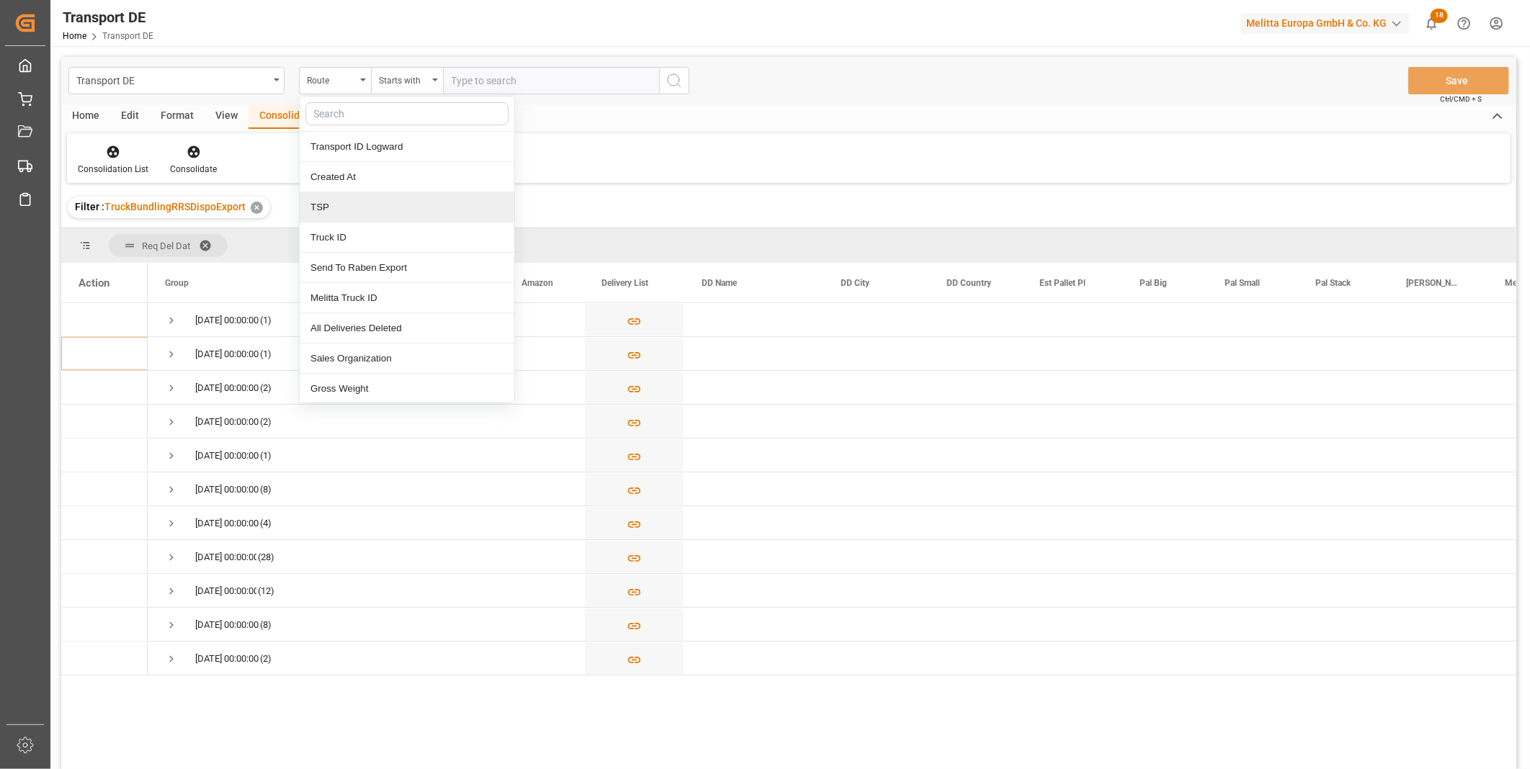
click at [341, 216] on div "TSP" at bounding box center [407, 207] width 215 height 30
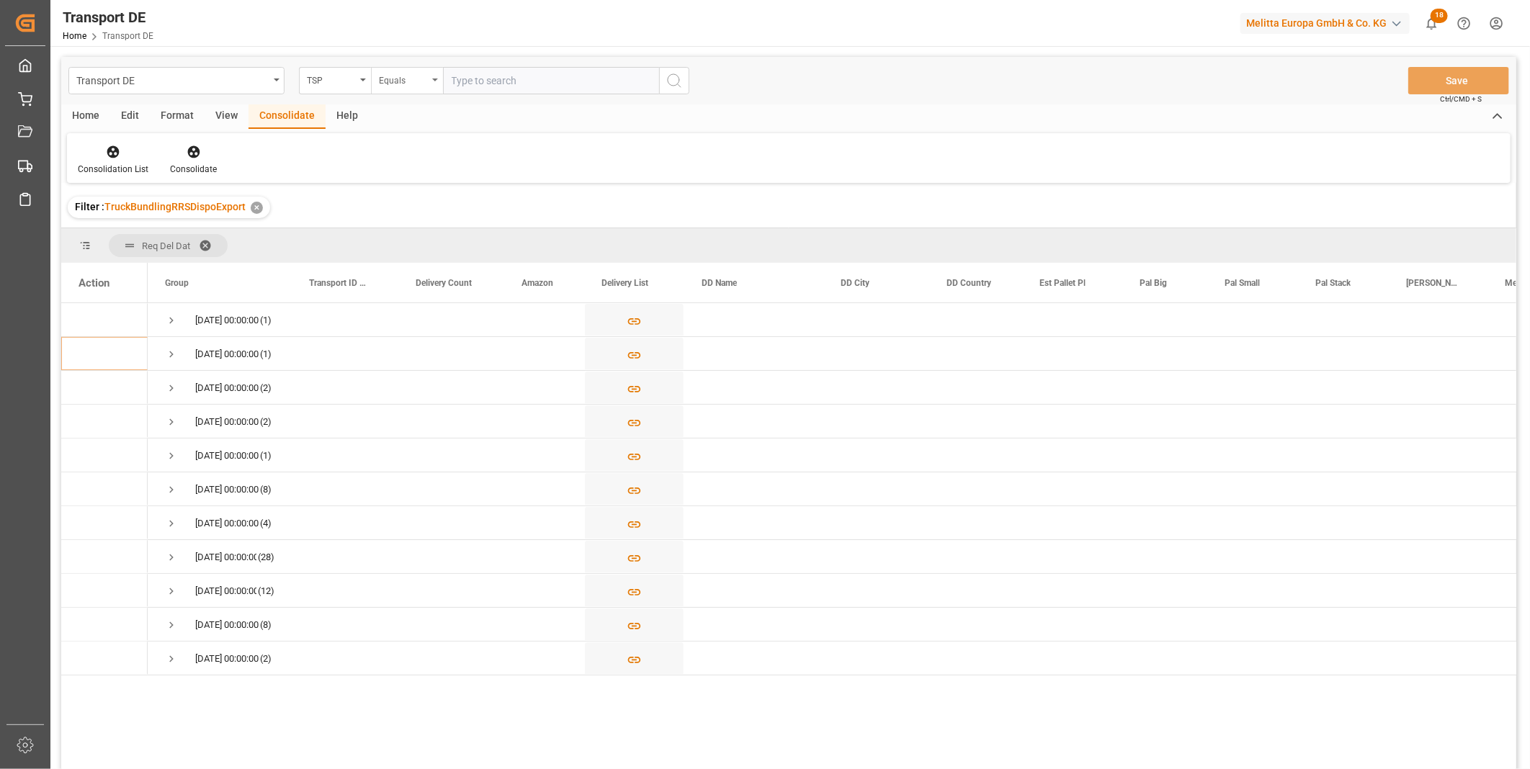
click at [402, 71] on div "Equals" at bounding box center [403, 79] width 49 height 17
click at [406, 245] on div "Starts with" at bounding box center [479, 238] width 215 height 30
type input "Self"
click at [170, 421] on span "Press SPACE to select this row." at bounding box center [171, 422] width 13 height 13
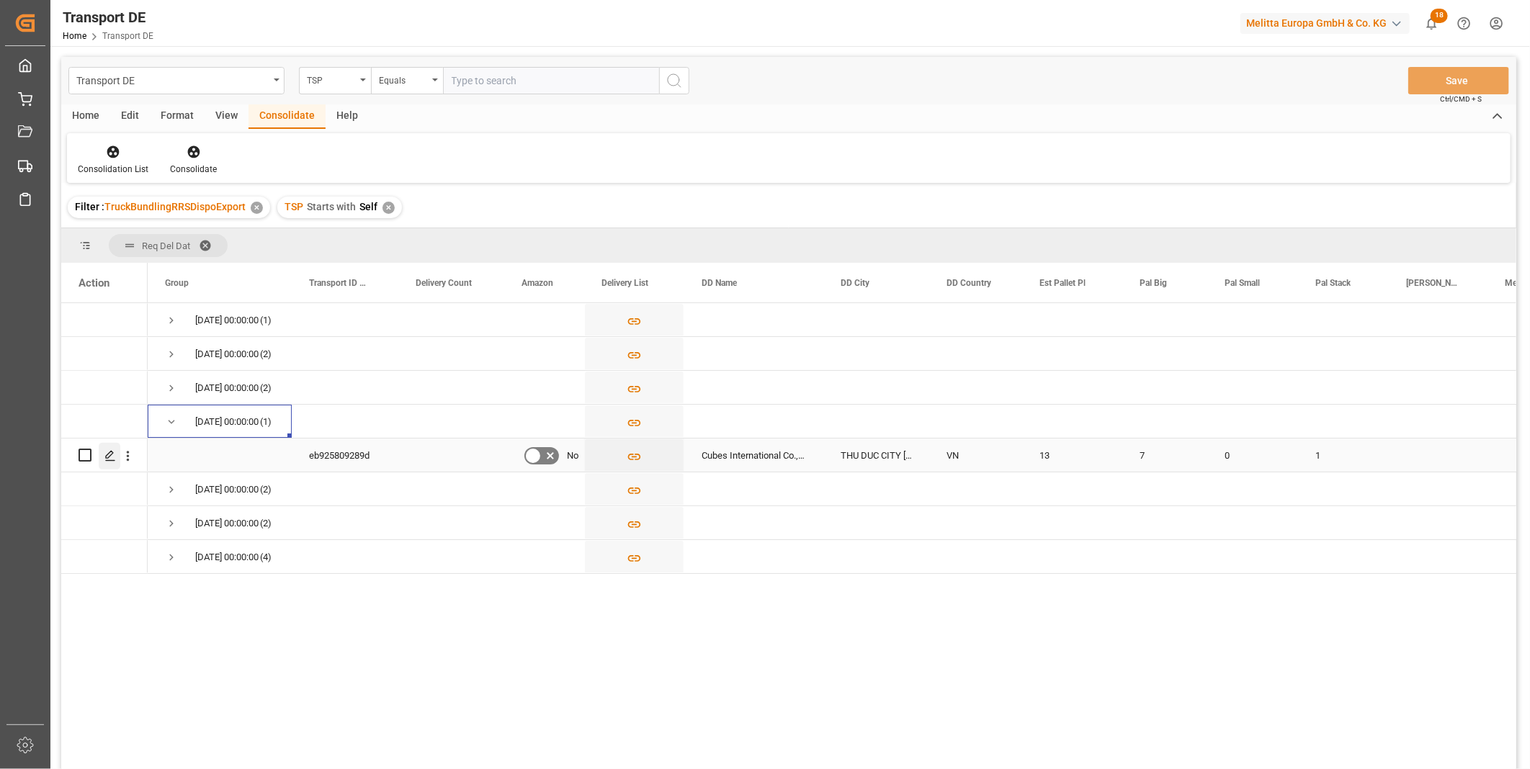
click at [117, 449] on div "Press SPACE to select this row." at bounding box center [110, 456] width 22 height 27
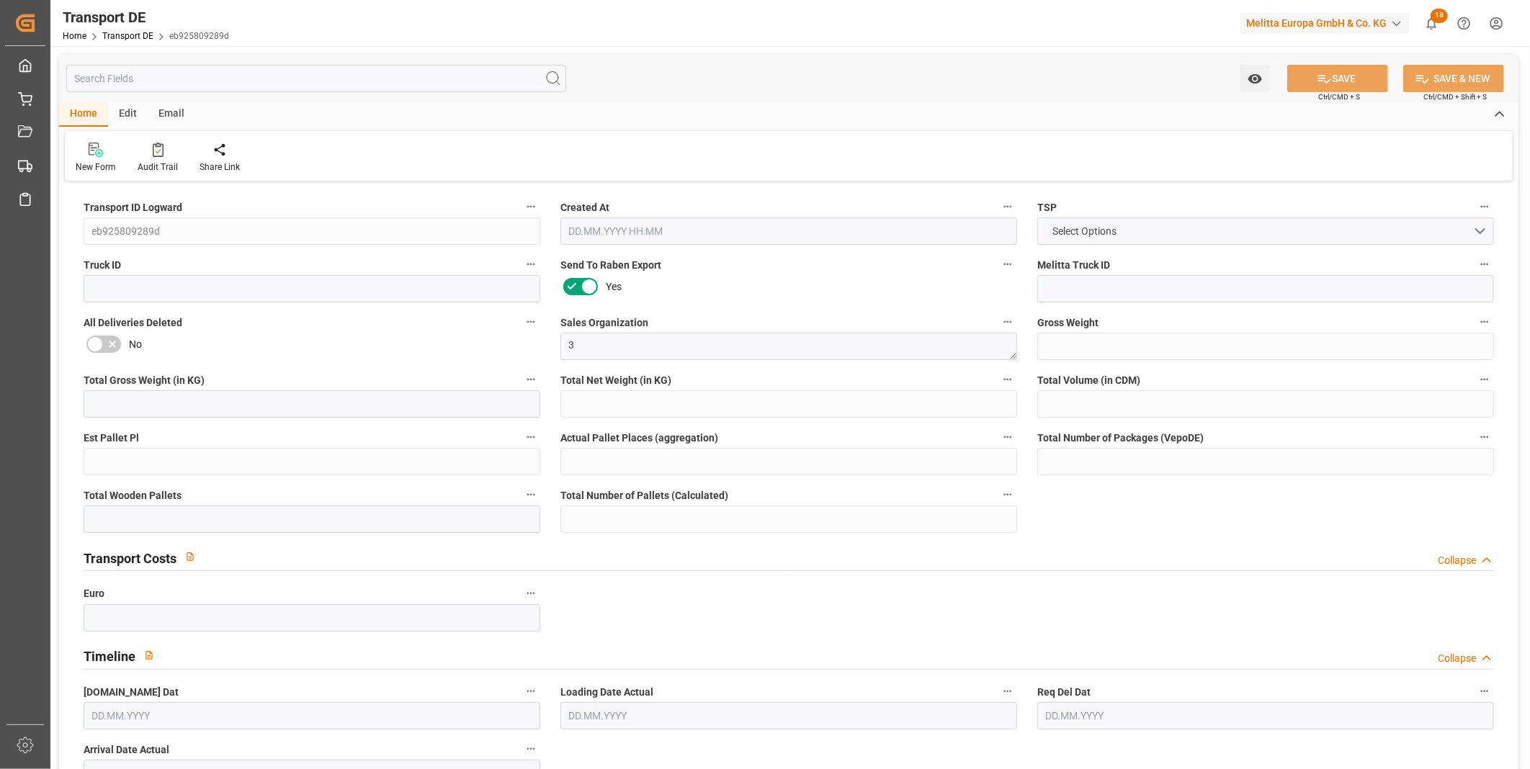
type input "2708"
type input "2374.167"
type input "2056.95"
type input "18863.616"
type input "13"
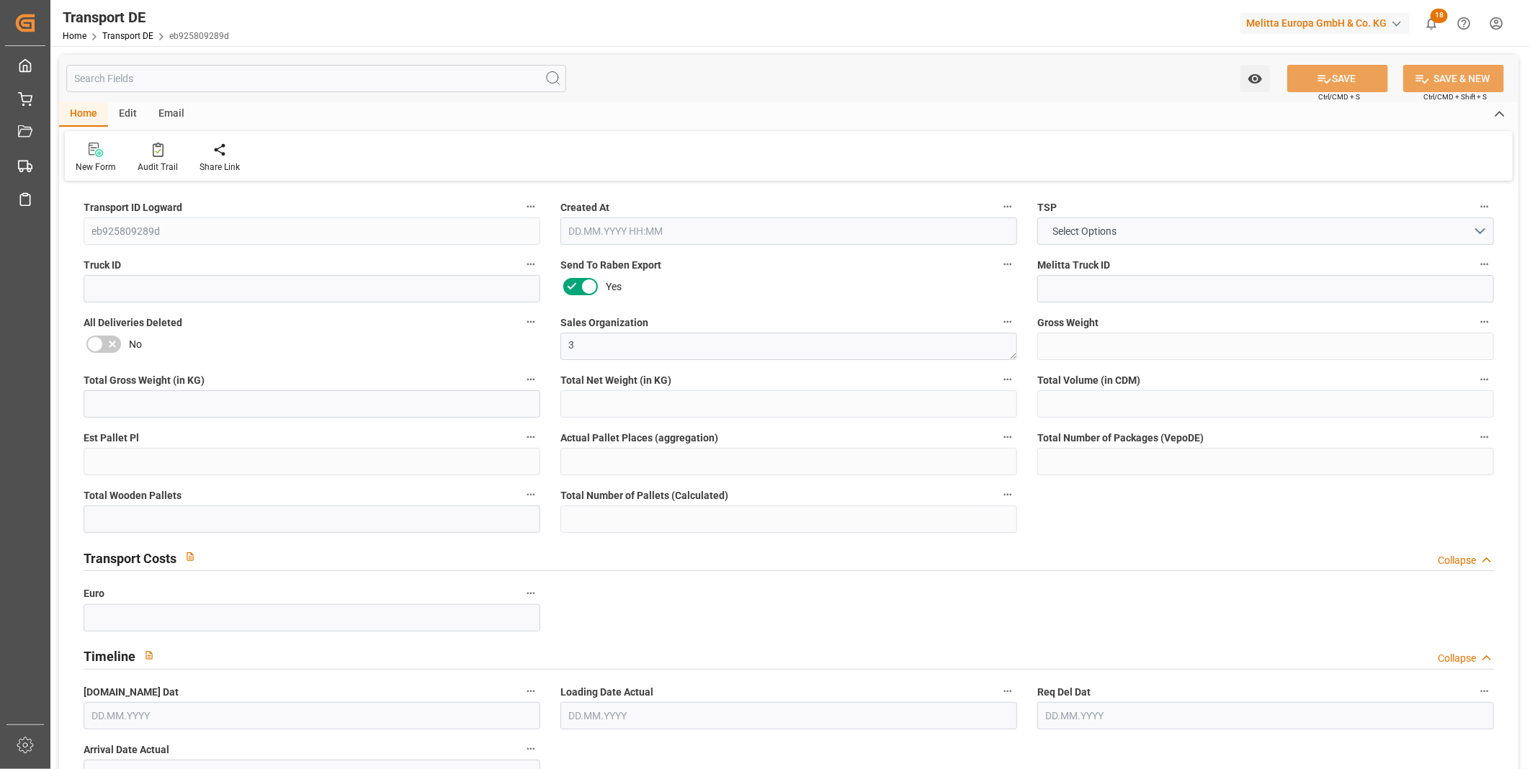
type input "0"
type input "13"
type input "8"
type input "0"
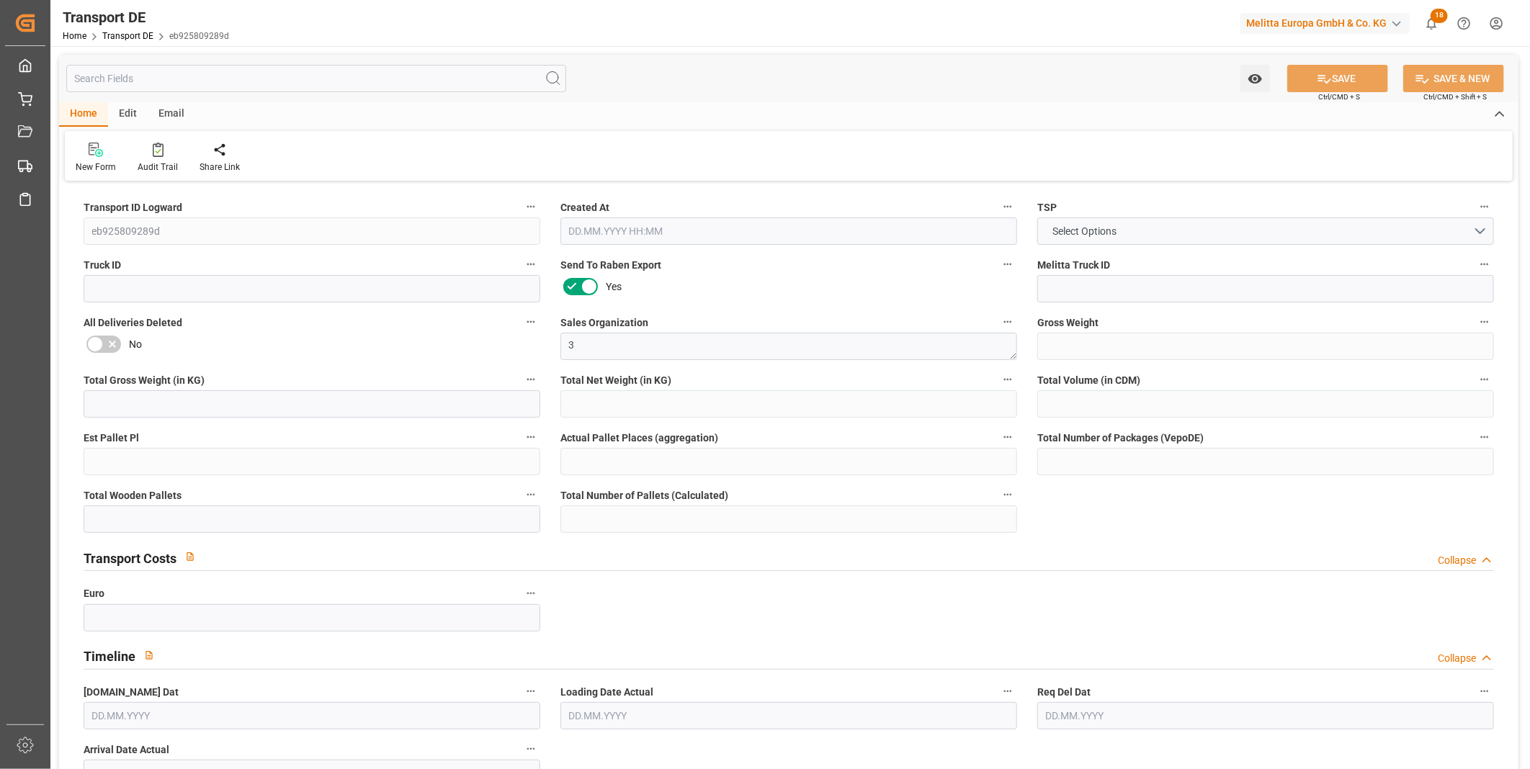
type input "0"
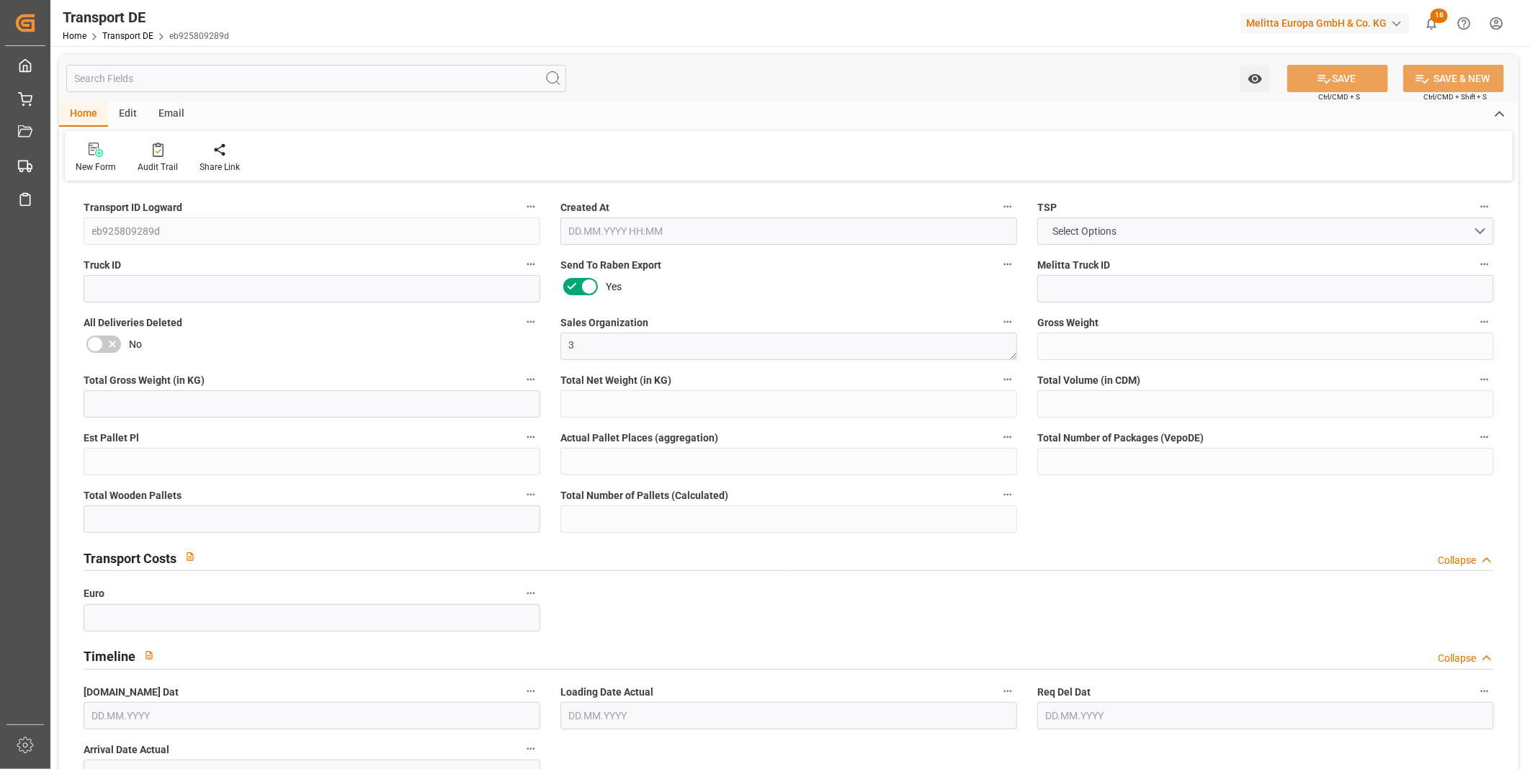
type input "0"
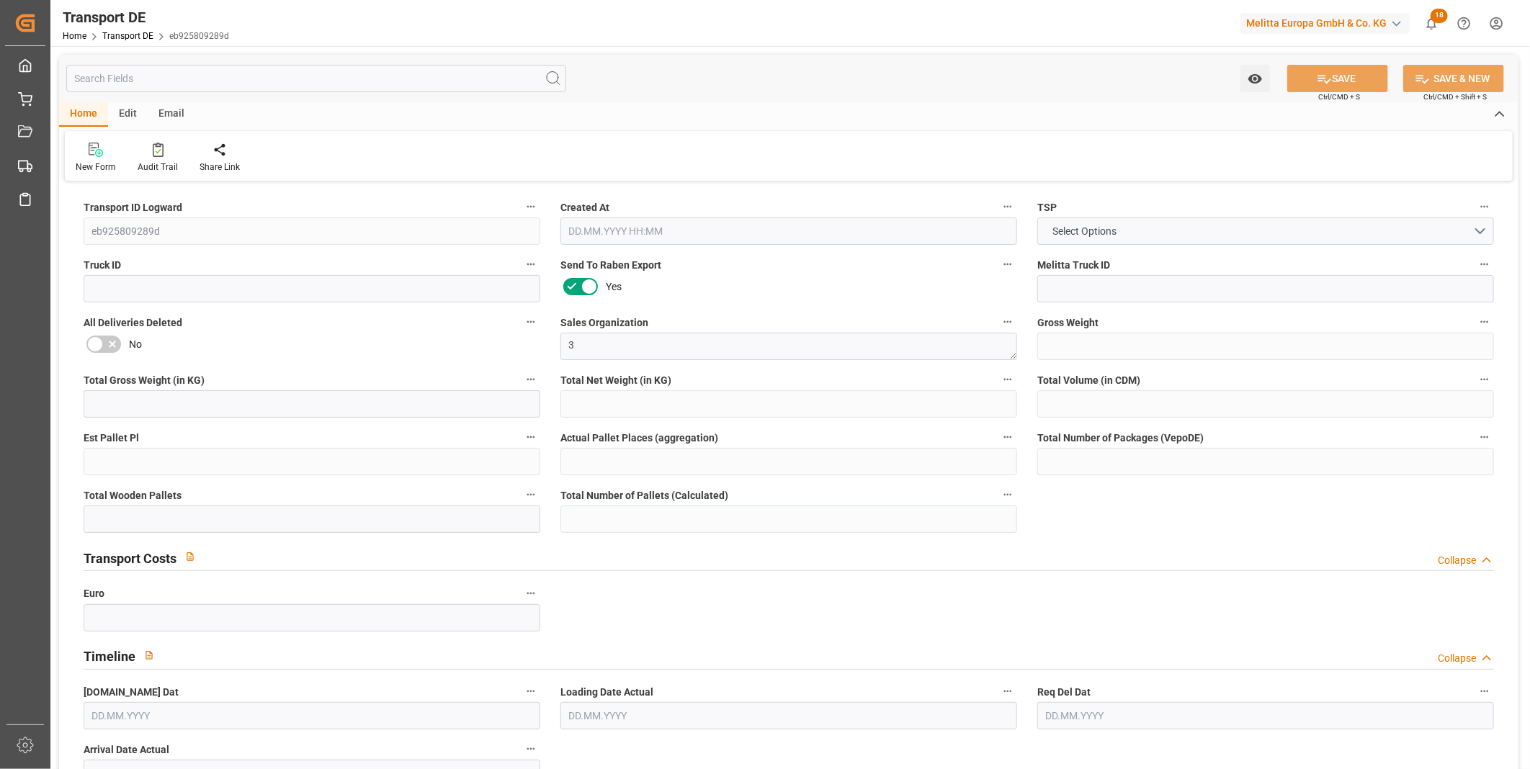
type input "7"
type input "0"
type input "1"
type input "0"
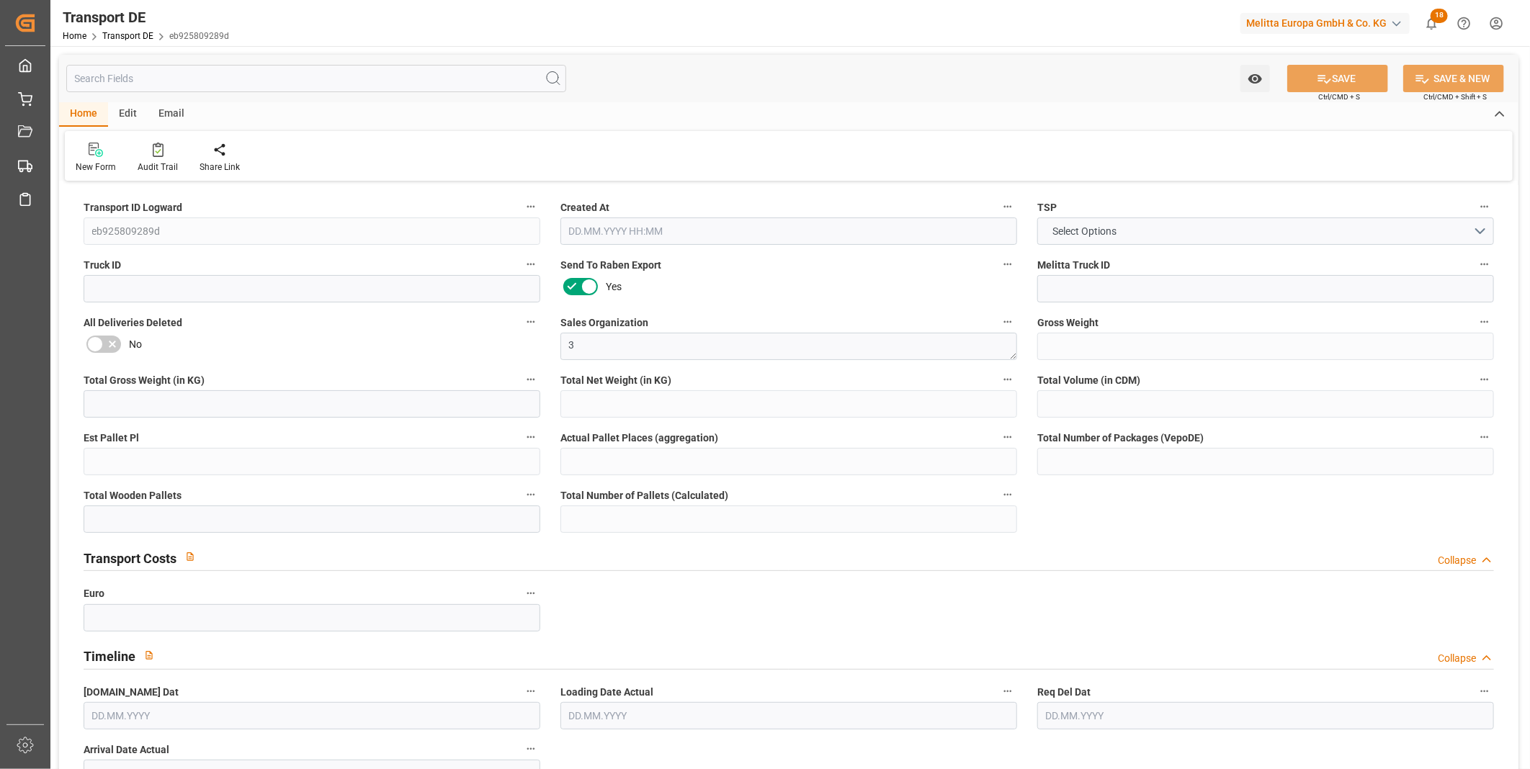
type input "0"
type input "15.09.2025 14:46"
type input "17.09.2025"
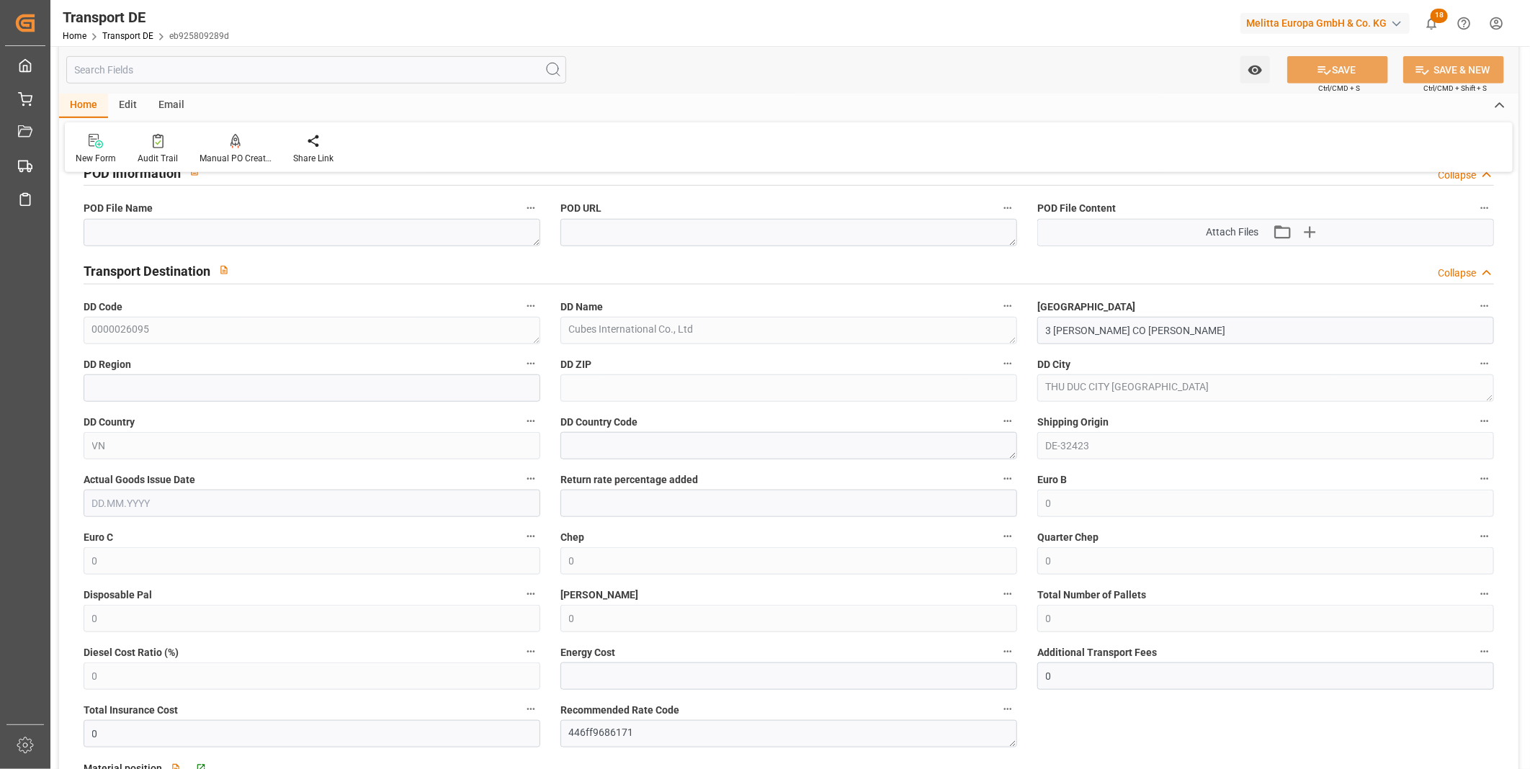
scroll to position [1120, 0]
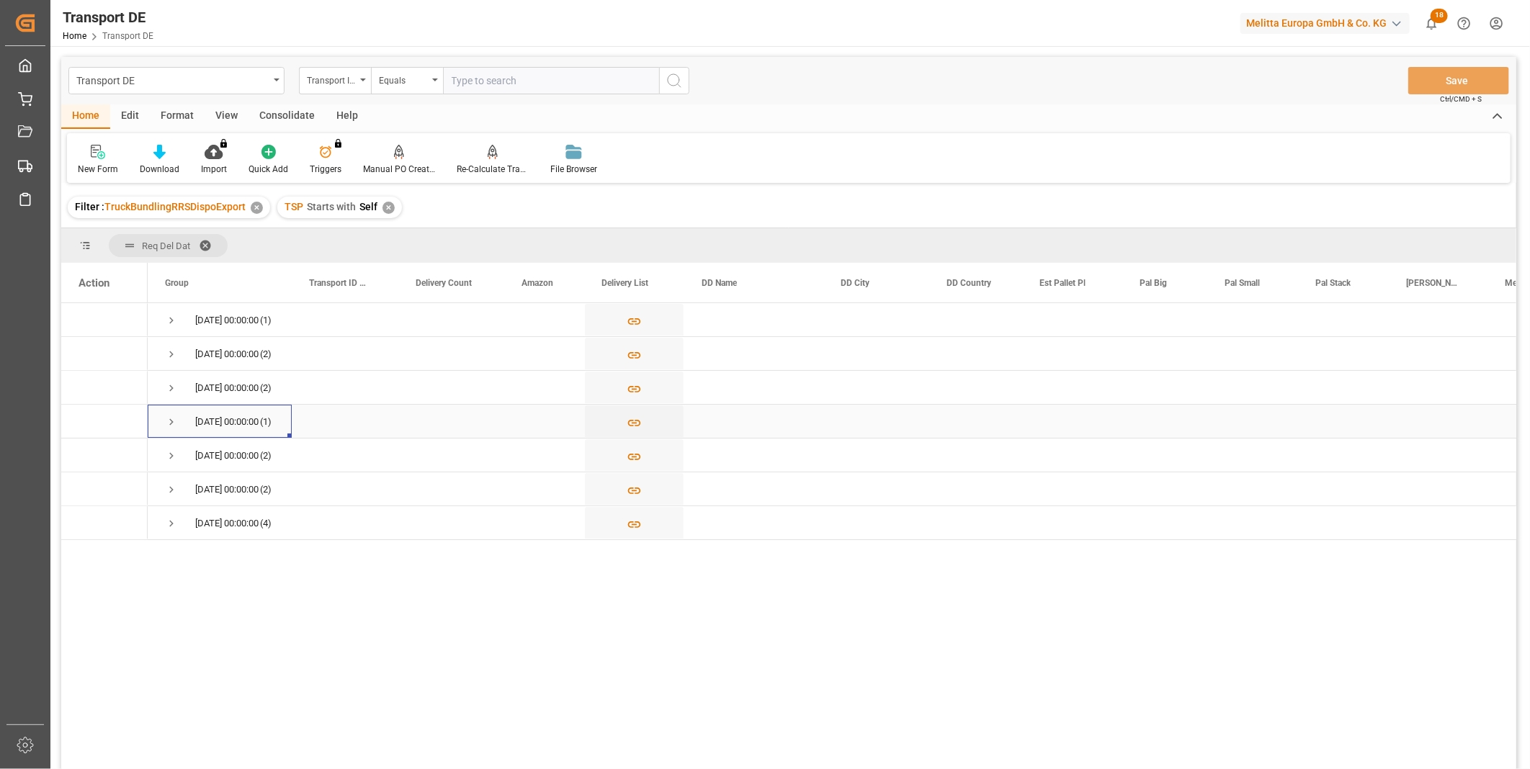
click at [173, 421] on span "Press SPACE to select this row." at bounding box center [171, 422] width 13 height 13
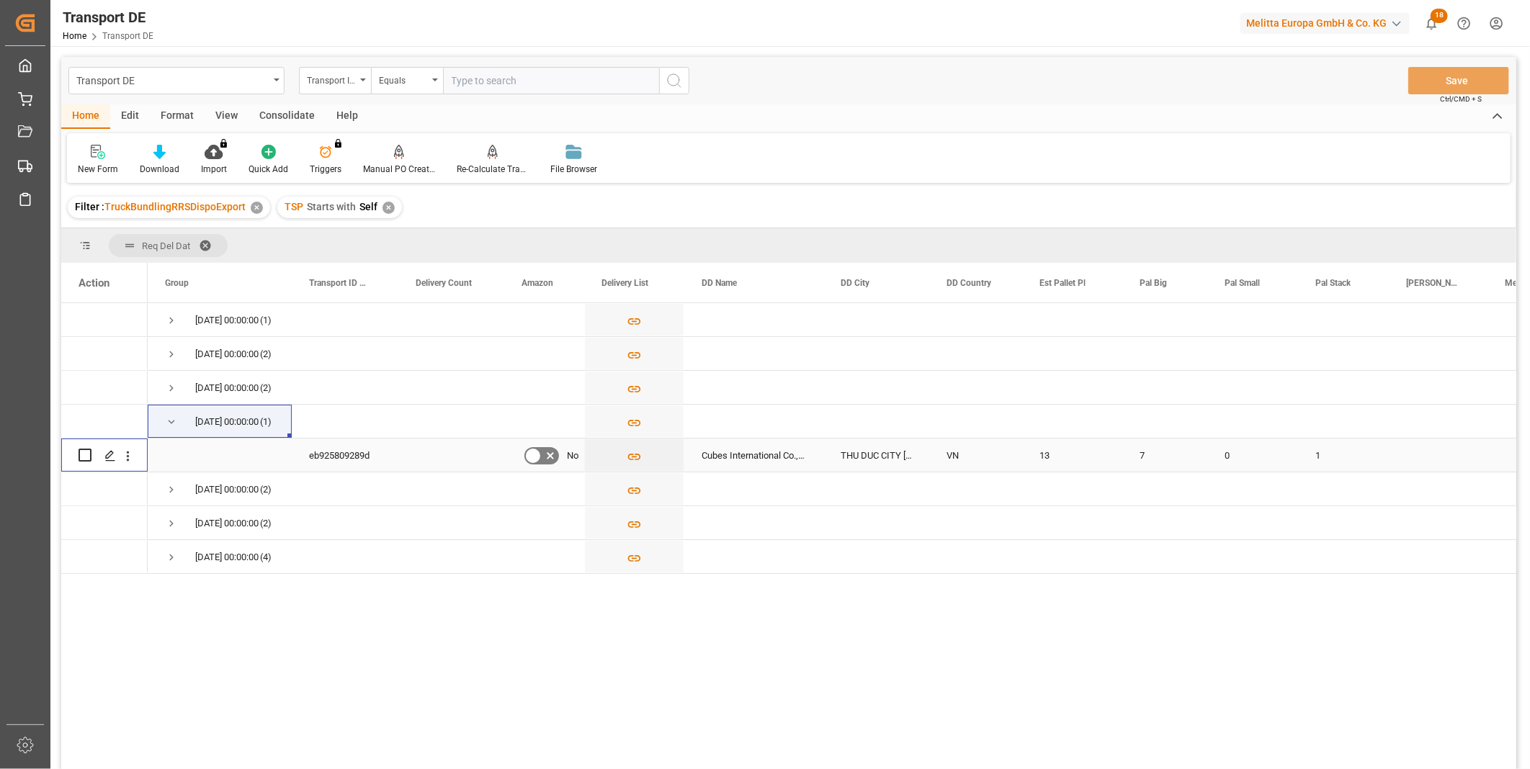
click at [85, 454] on input "Press Space to toggle row selection (unchecked)" at bounding box center [85, 455] width 13 height 13
checkbox input "true"
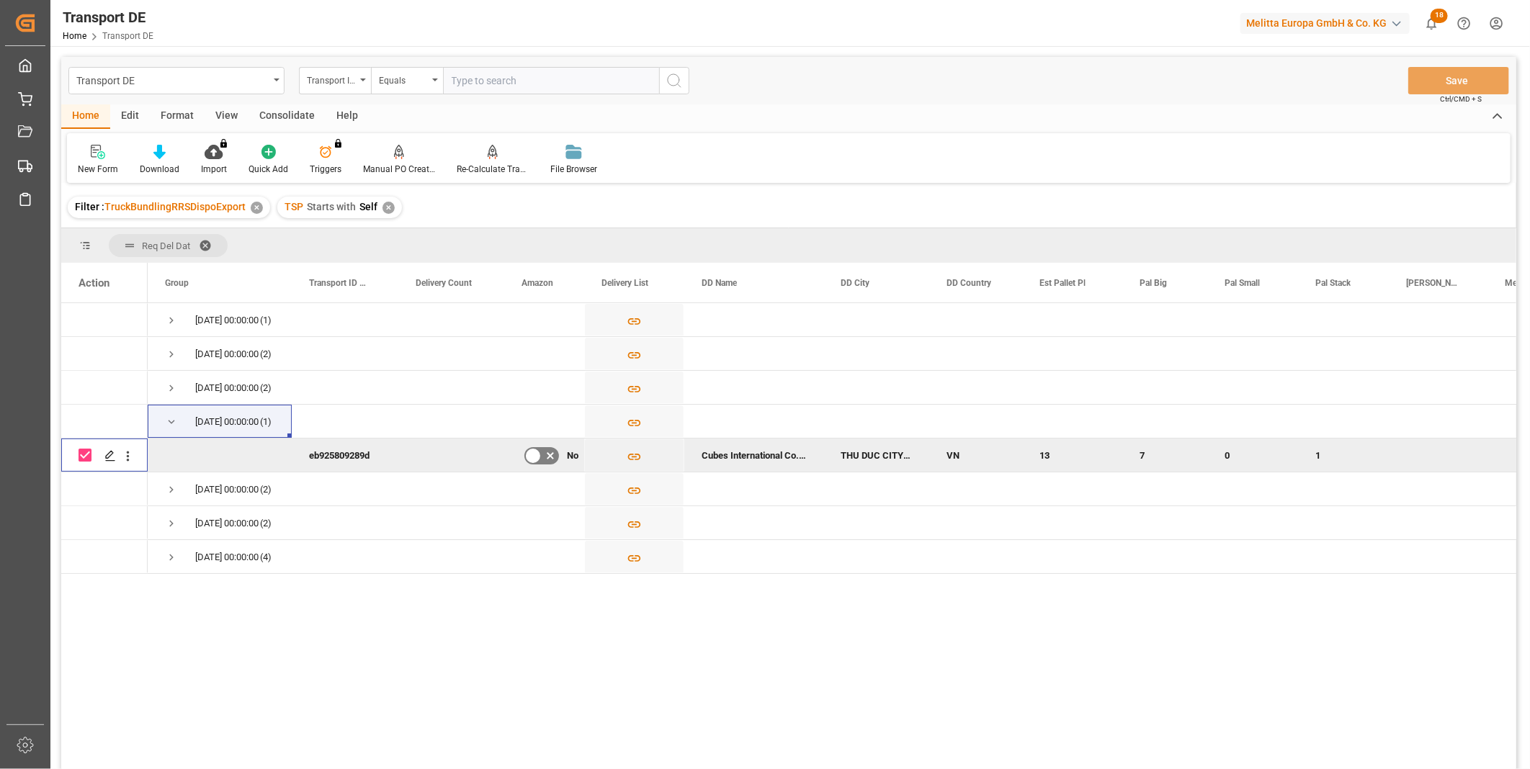
click at [280, 117] on div "Consolidate" at bounding box center [287, 116] width 77 height 24
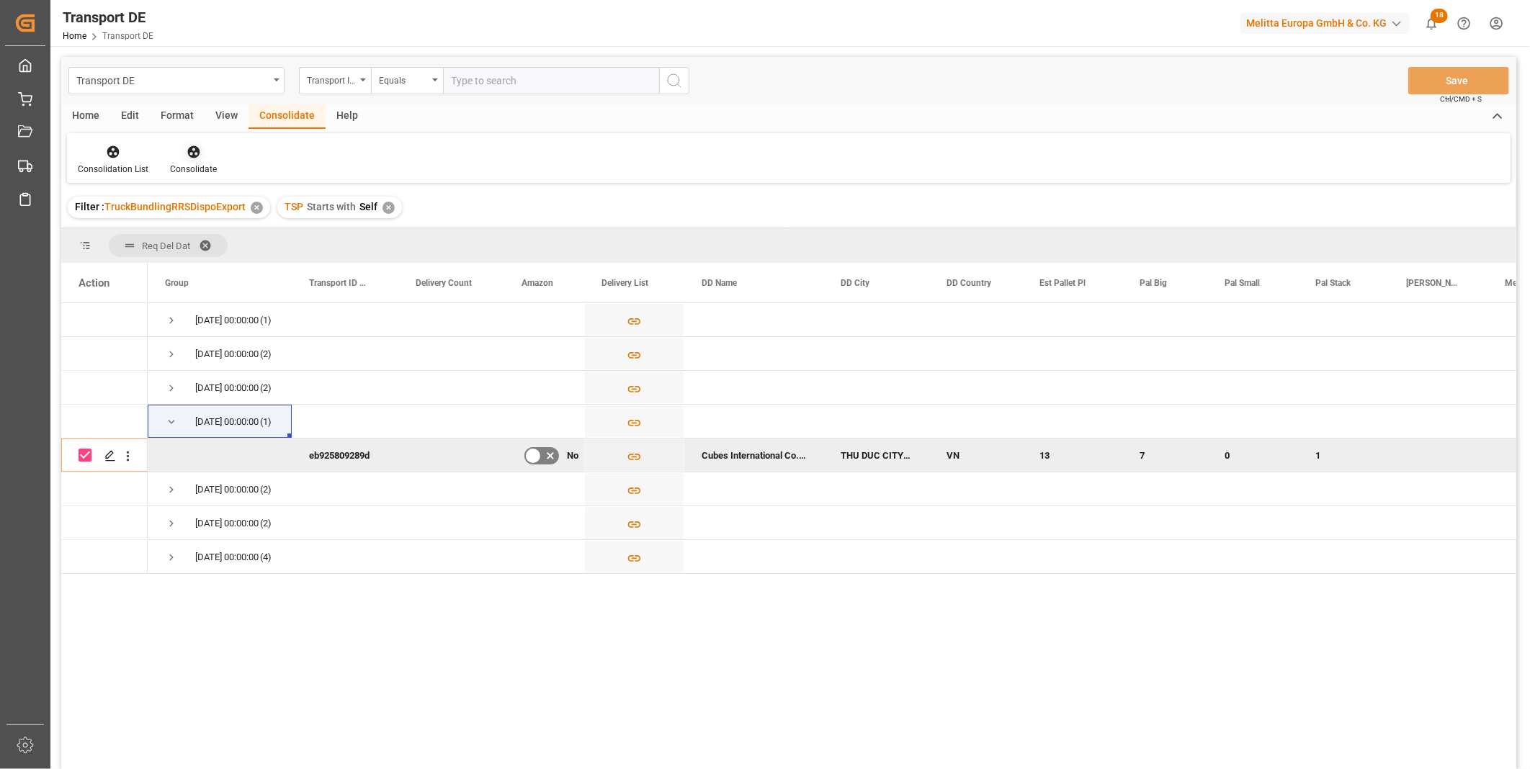
click at [191, 168] on div "Consolidate" at bounding box center [193, 169] width 47 height 13
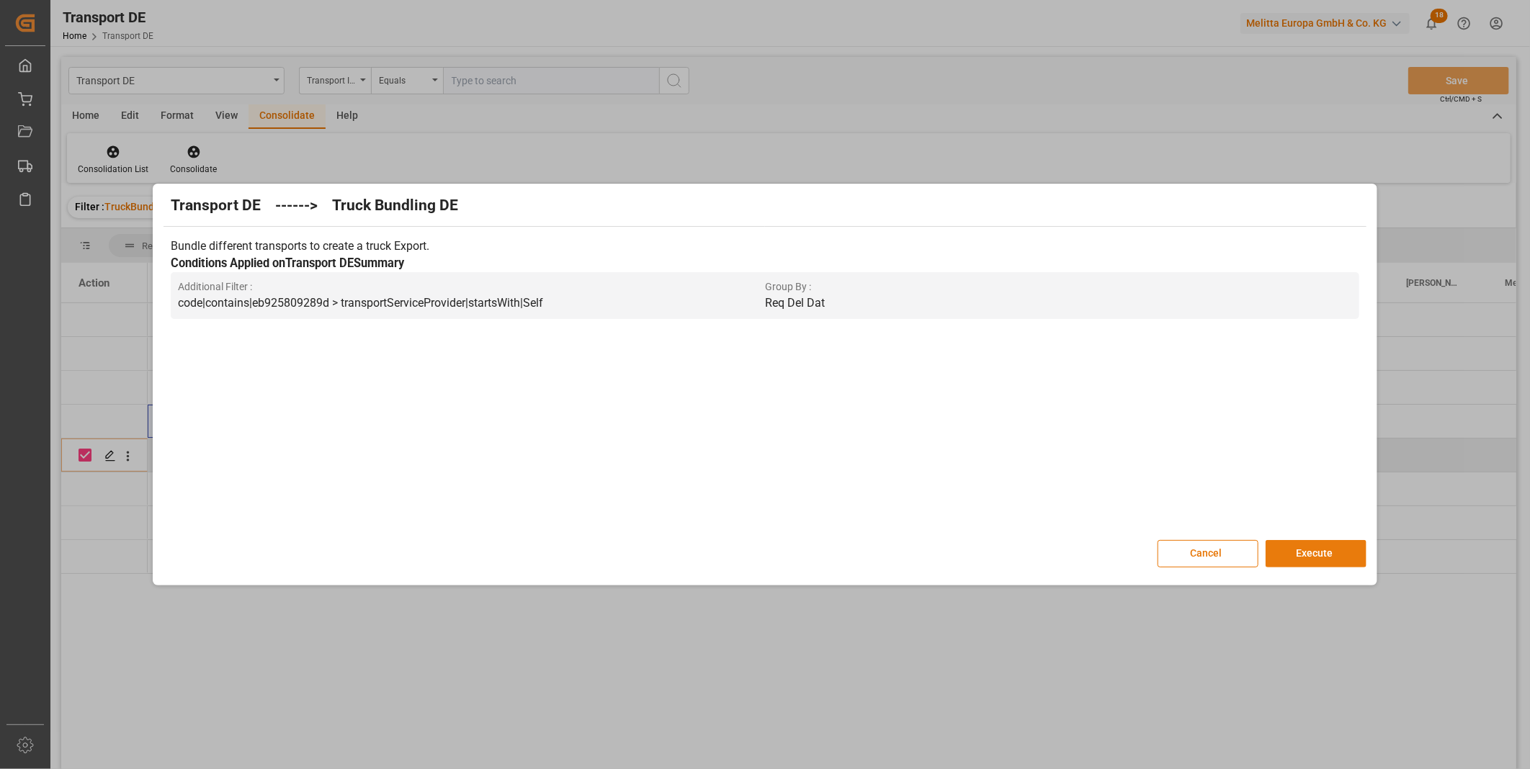
click at [1324, 553] on button "Execute" at bounding box center [1316, 553] width 101 height 27
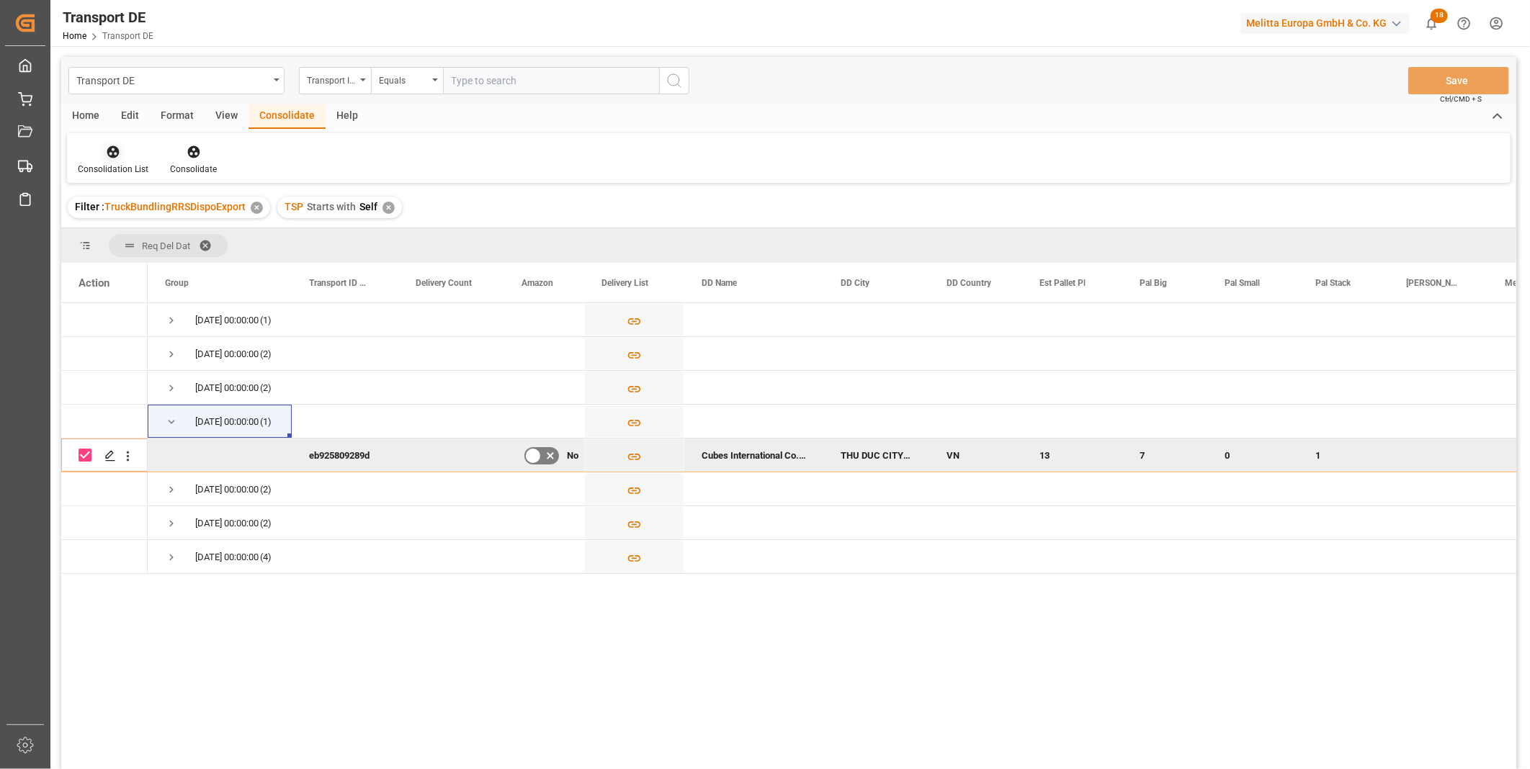
click at [98, 169] on div "Consolidation List" at bounding box center [113, 169] width 71 height 13
click at [147, 263] on div "Transport DE Transport ID Logward Equals Save Ctrl/CMD + S Home Edit Format Vie…" at bounding box center [788, 432] width 1455 height 751
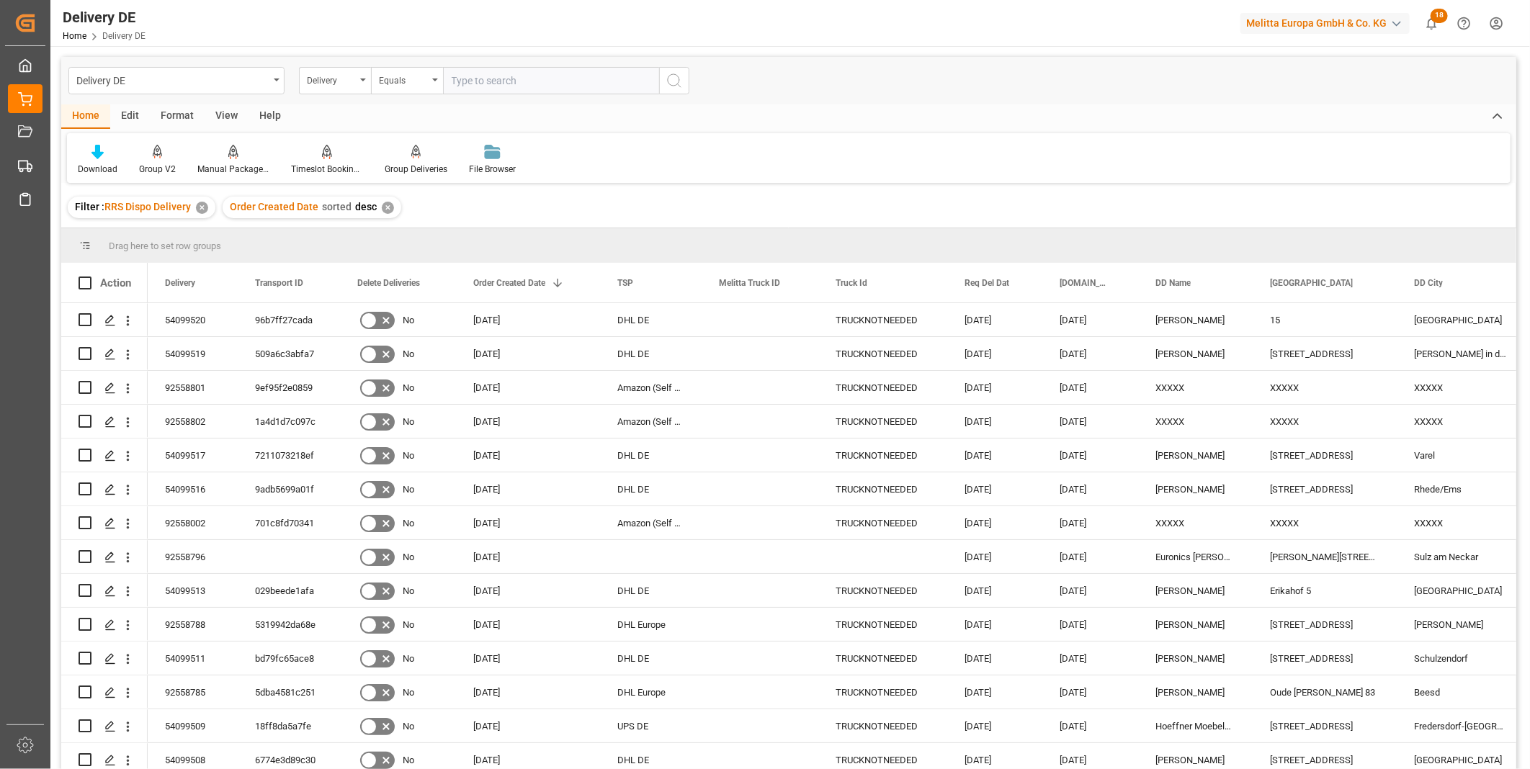
click at [478, 78] on input "text" at bounding box center [551, 80] width 216 height 27
paste input "92557151"
type input "92557151"
click at [672, 79] on icon "search button" at bounding box center [674, 80] width 17 height 17
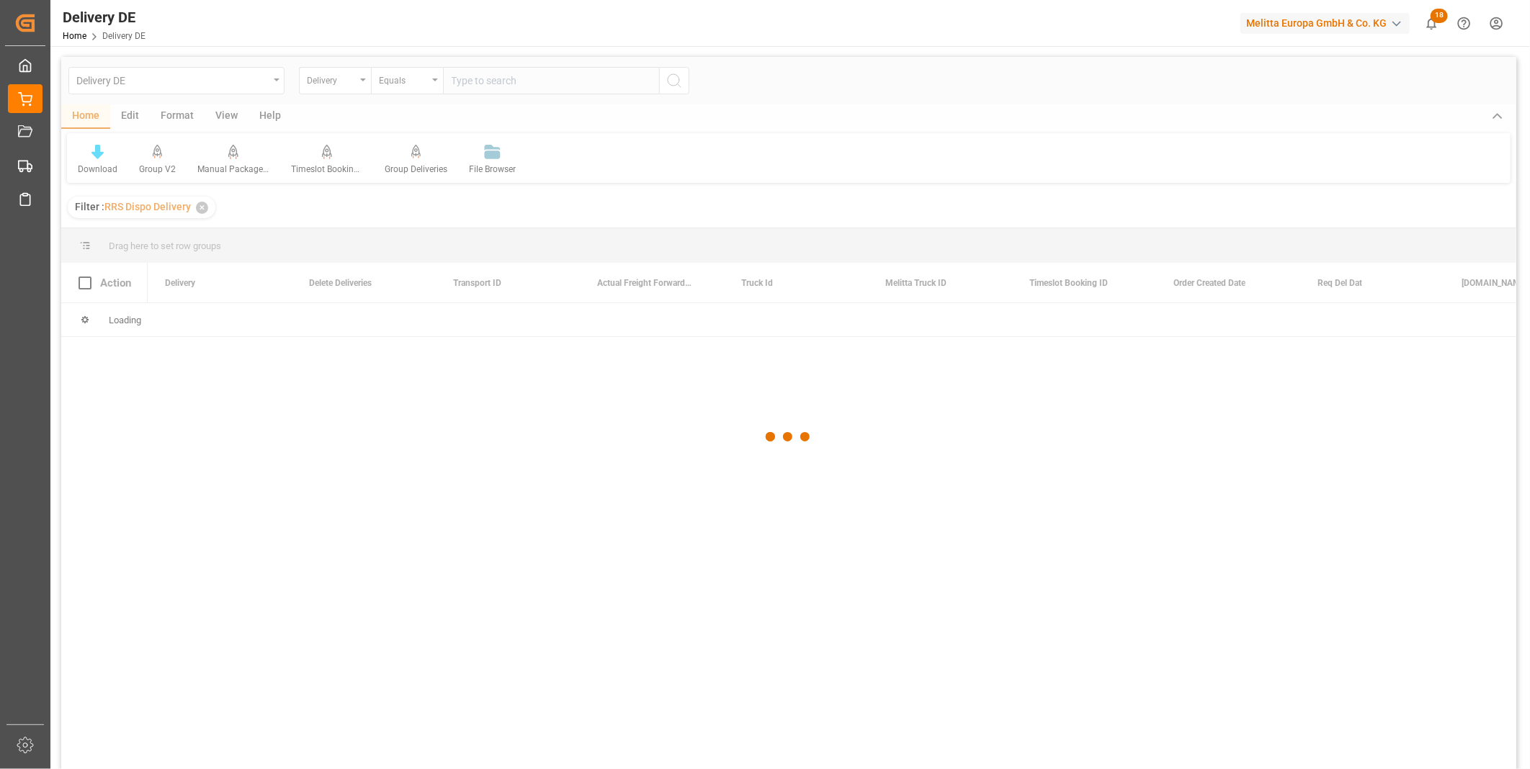
click at [468, 82] on div at bounding box center [788, 437] width 1455 height 761
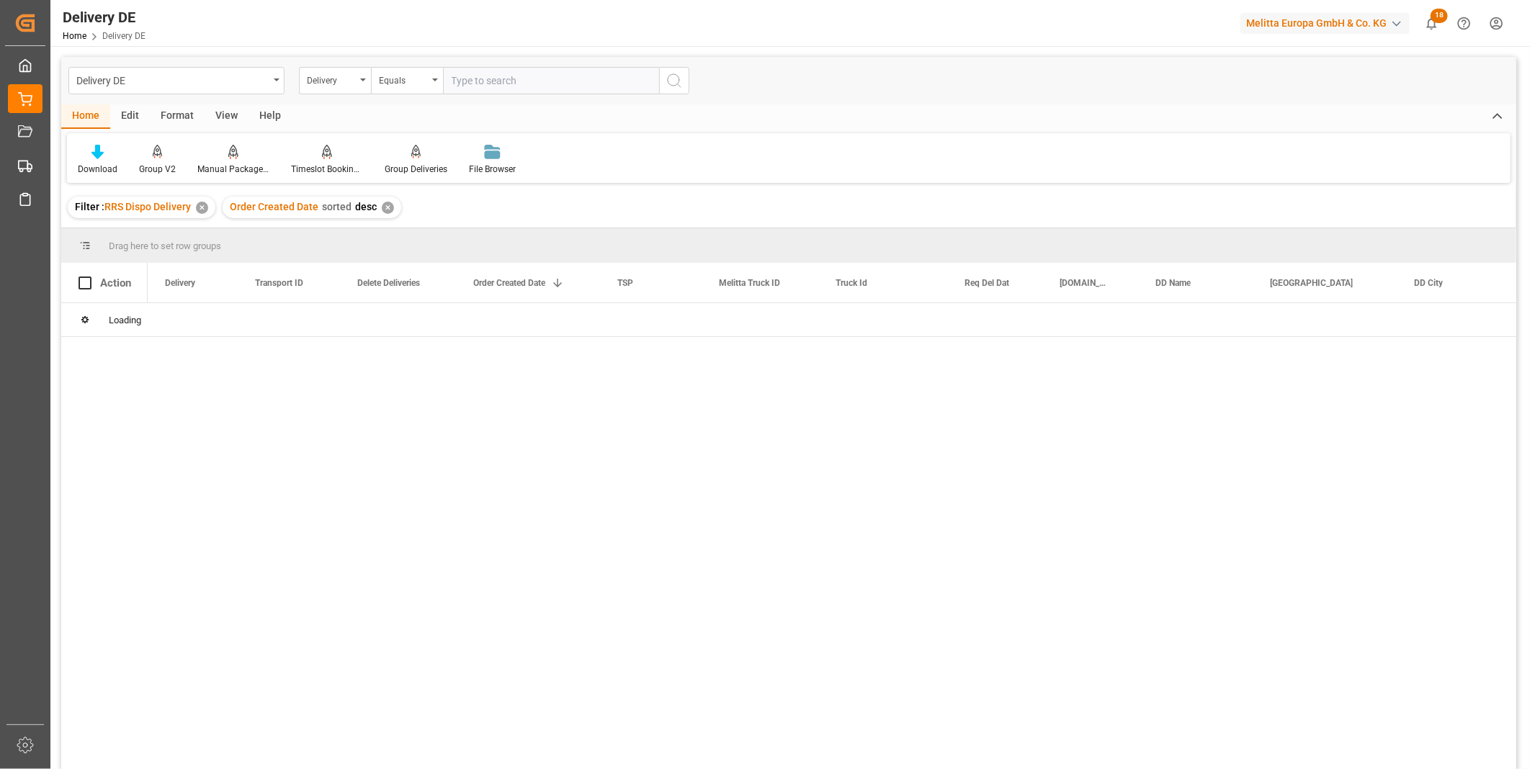
click at [466, 82] on input "text" at bounding box center [551, 80] width 216 height 27
paste input "92557151"
type input "92557151"
click at [672, 87] on icon "search button" at bounding box center [674, 80] width 17 height 17
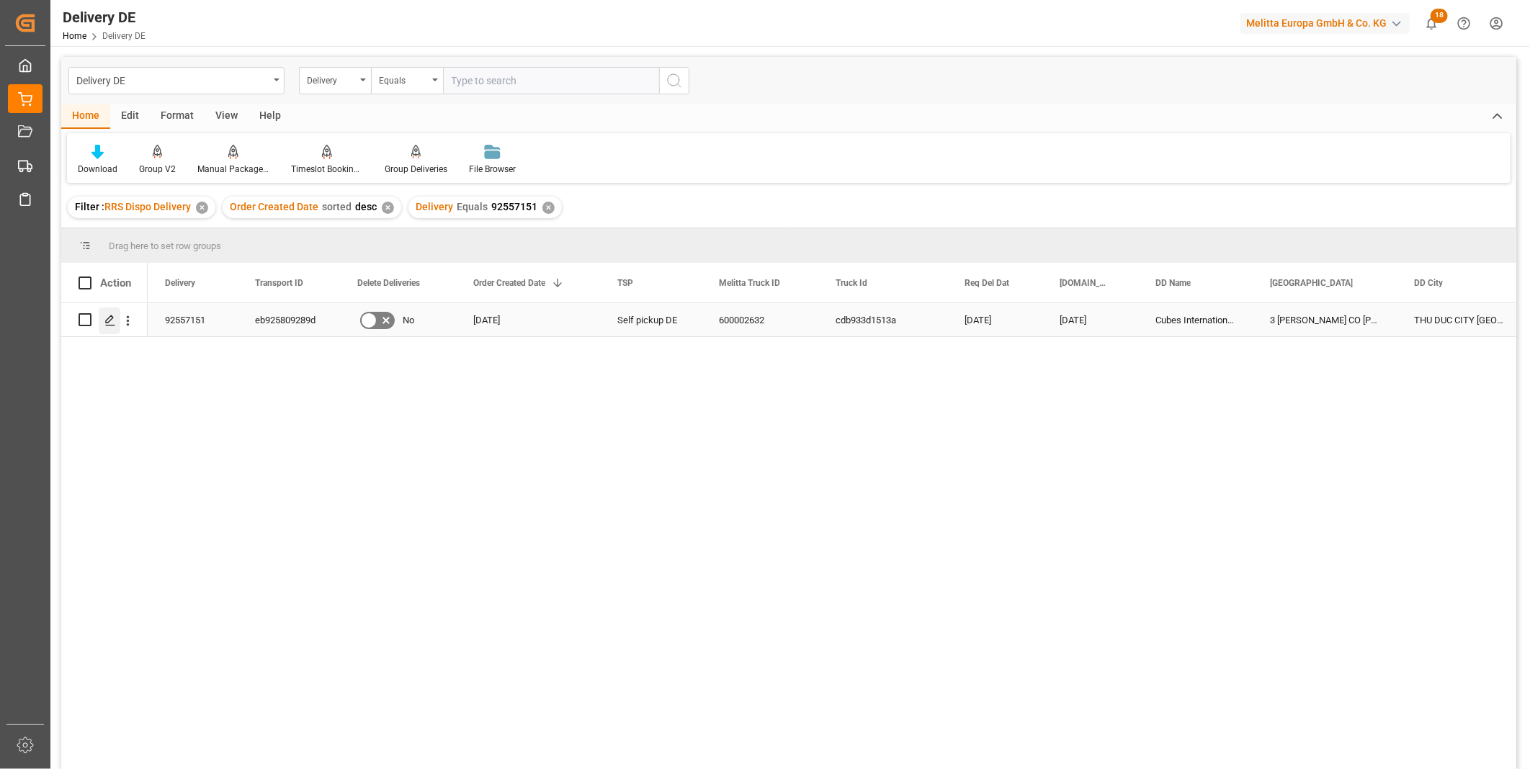
click at [109, 319] on icon "Press SPACE to select this row." at bounding box center [110, 321] width 12 height 12
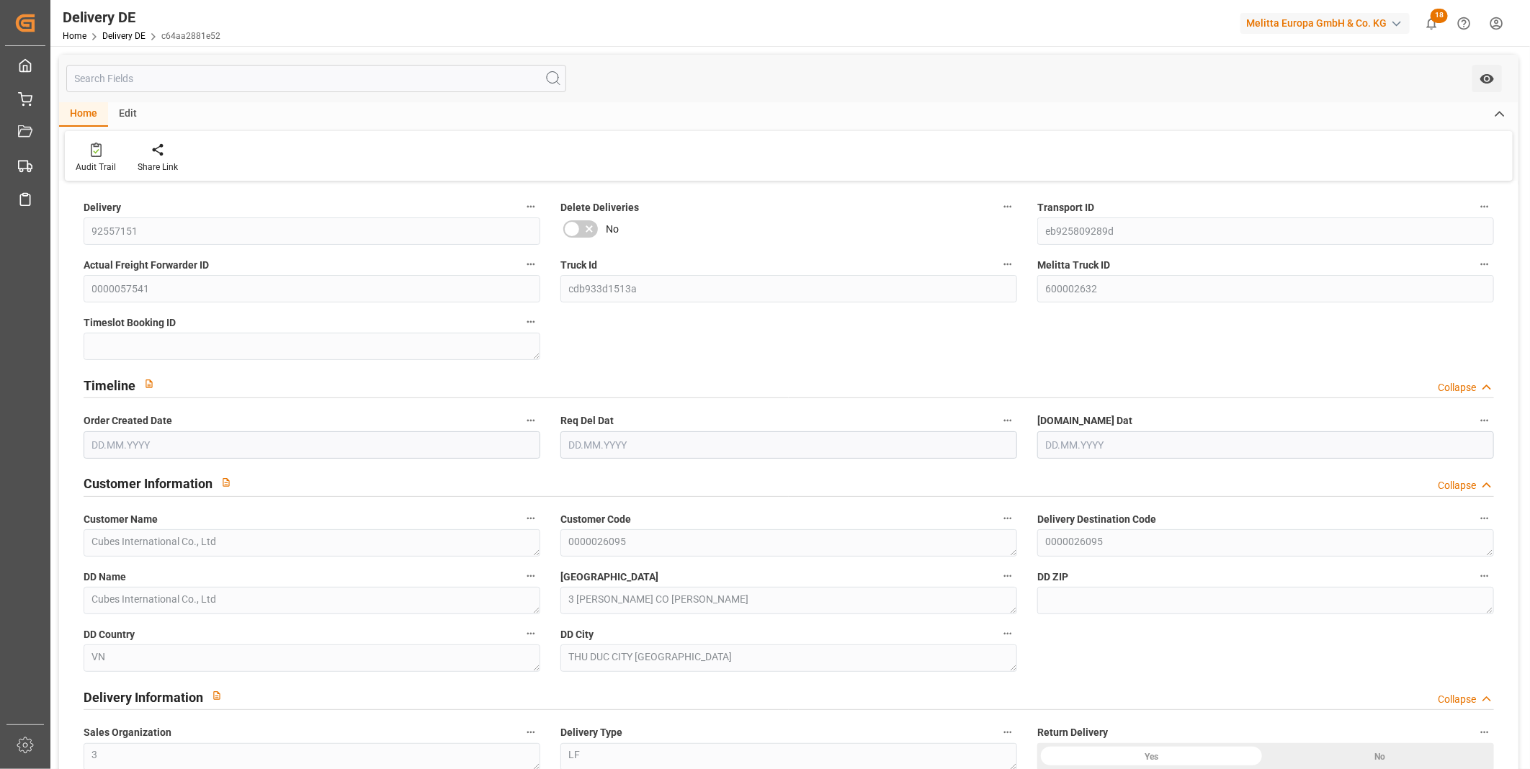
type input "13"
type input "2056.95"
type input "2708"
type input "18863.616"
type input "[DATE]"
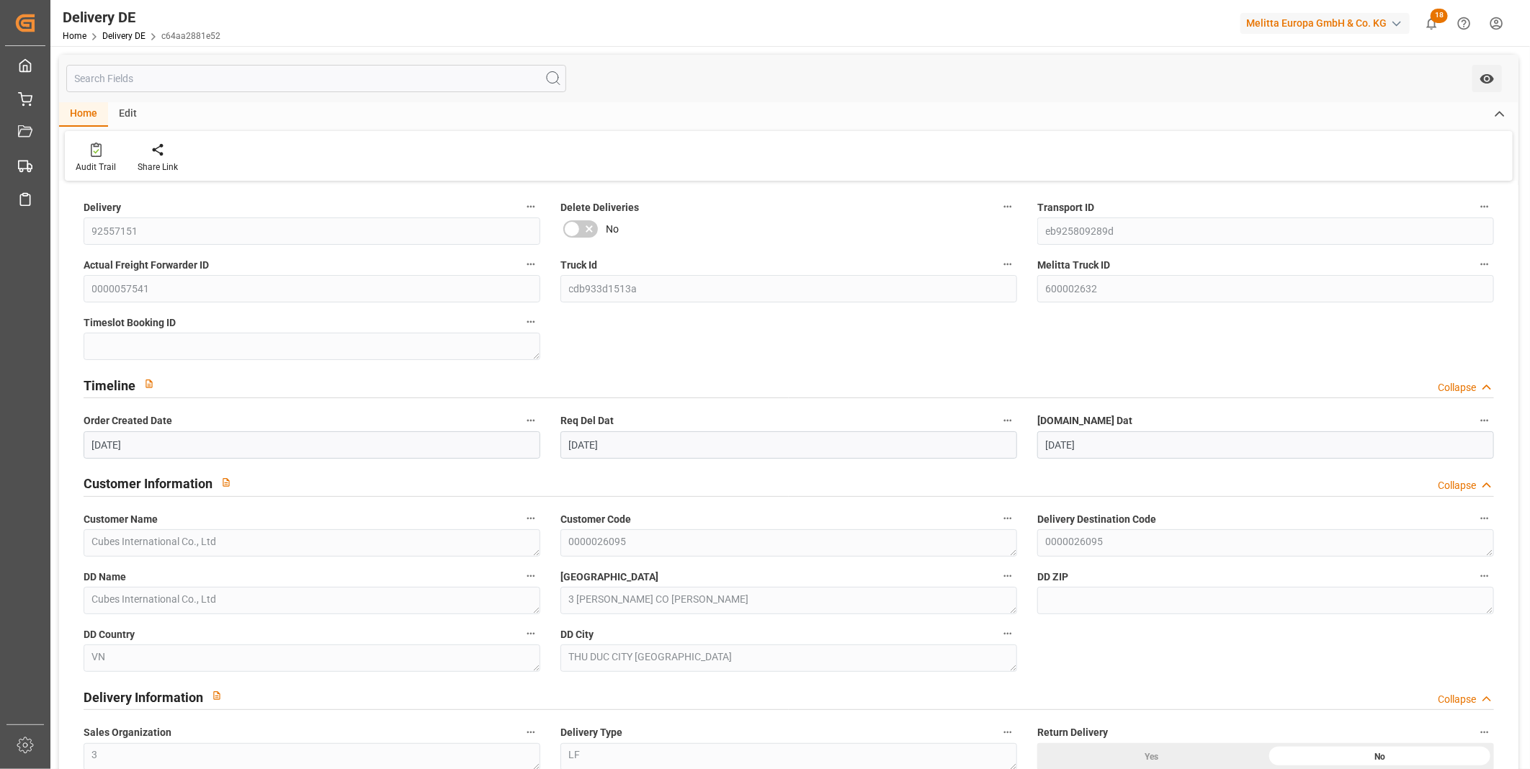
type input "17.09.2025"
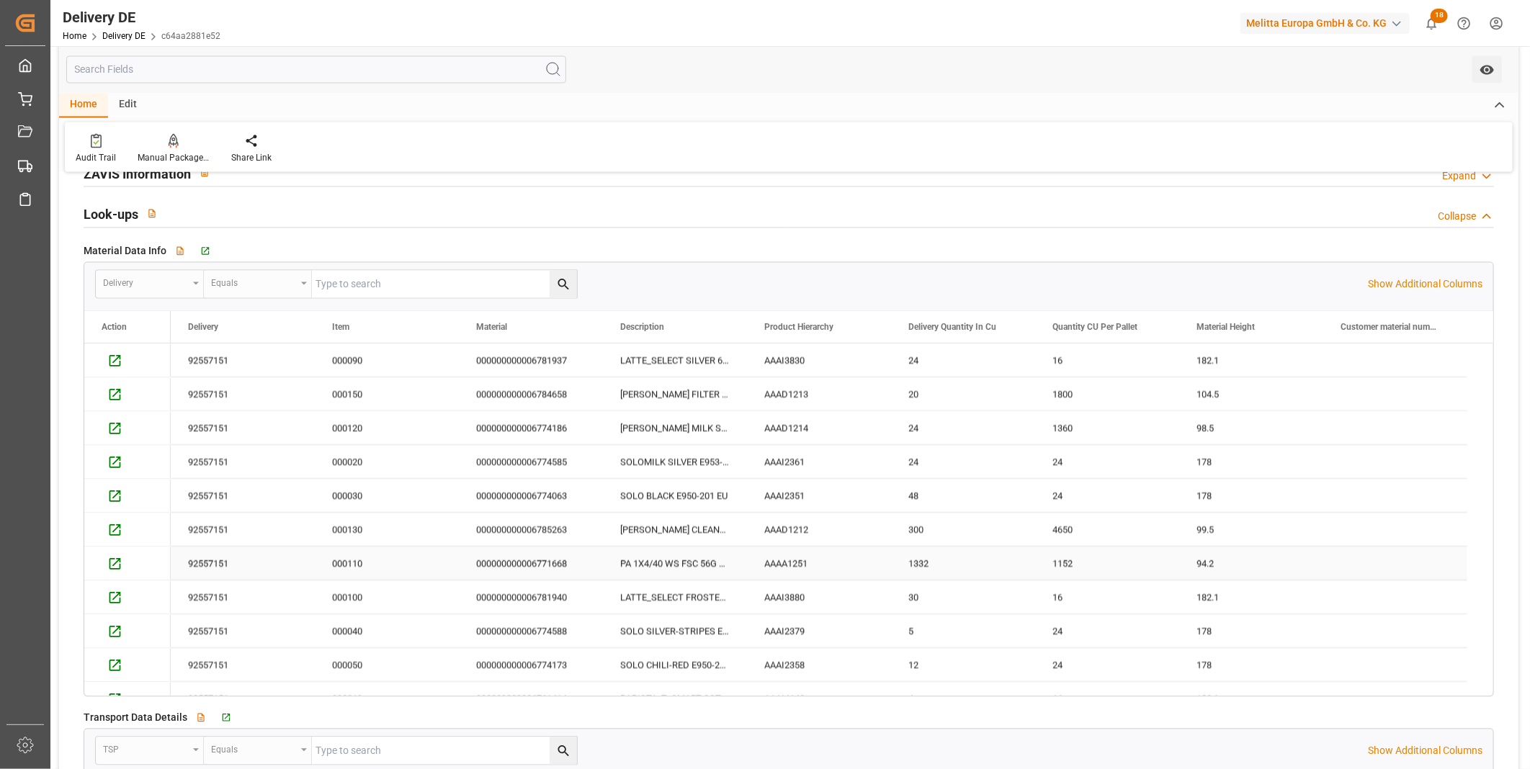
scroll to position [155, 0]
